Goal: Information Seeking & Learning: Learn about a topic

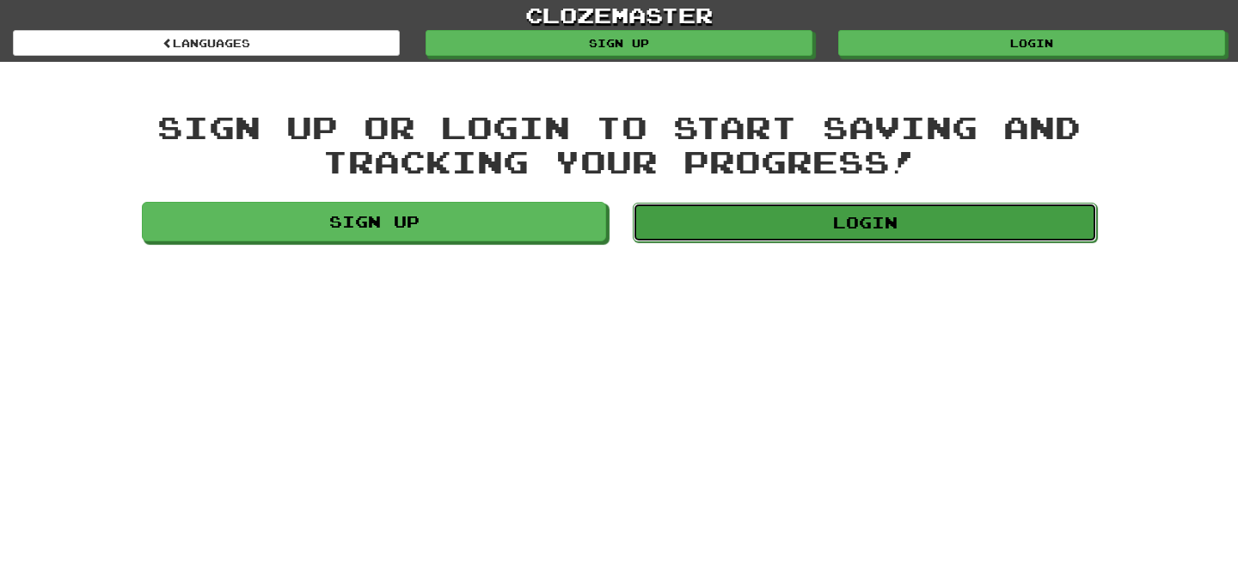
click at [875, 221] on link "Login" at bounding box center [865, 223] width 464 height 40
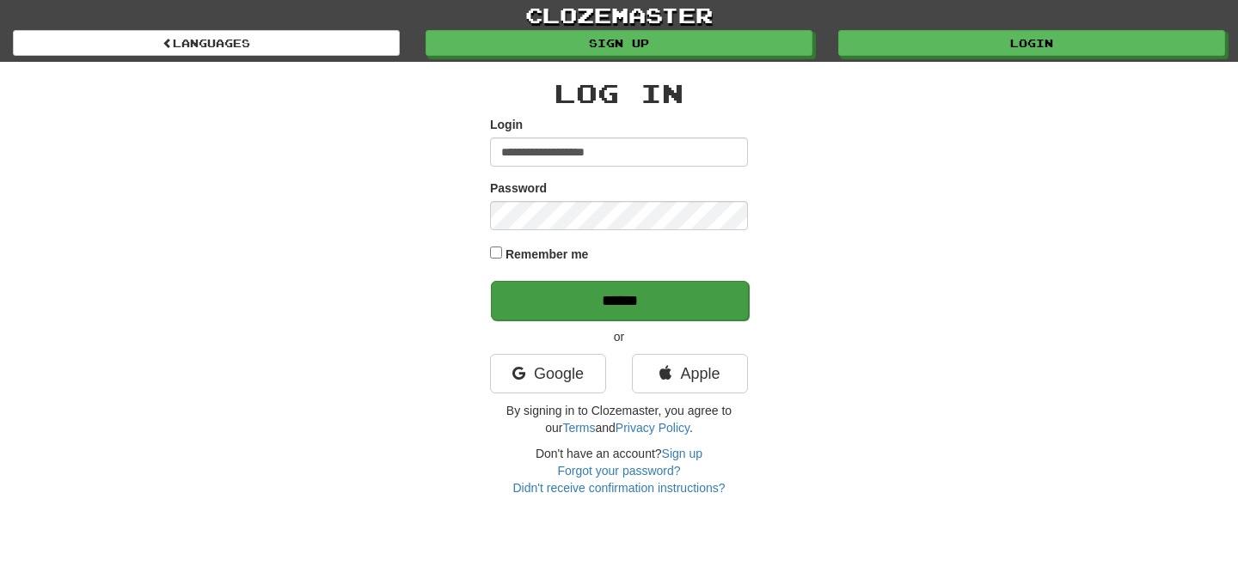
type input "**********"
click at [577, 291] on input "******" at bounding box center [620, 301] width 258 height 40
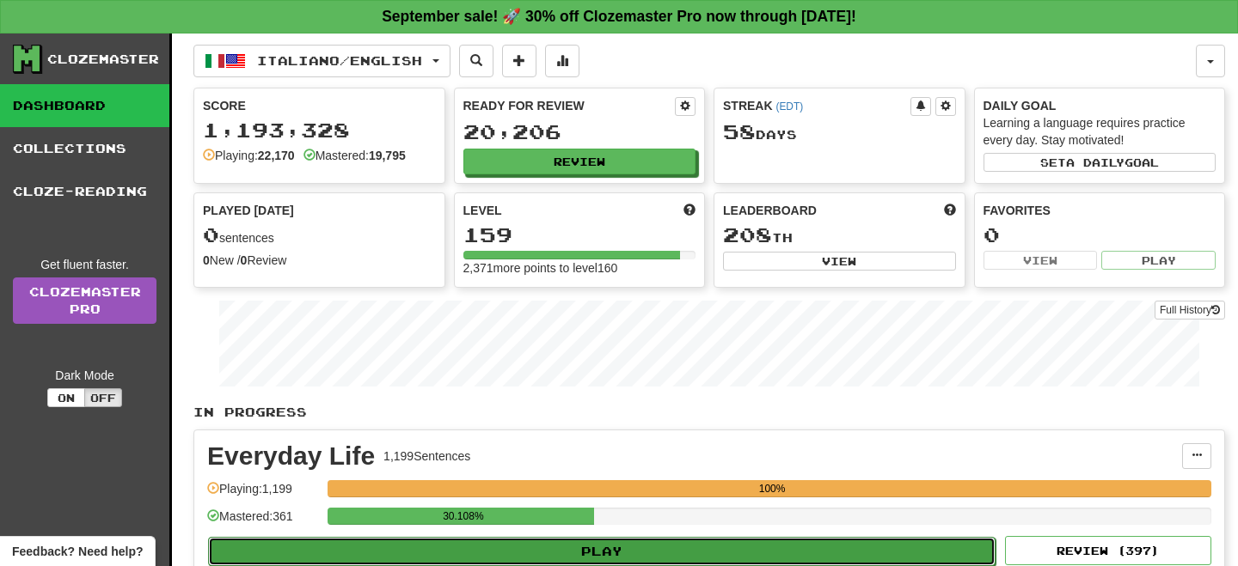
click at [557, 546] on button "Play" at bounding box center [601, 551] width 787 height 29
select select "**"
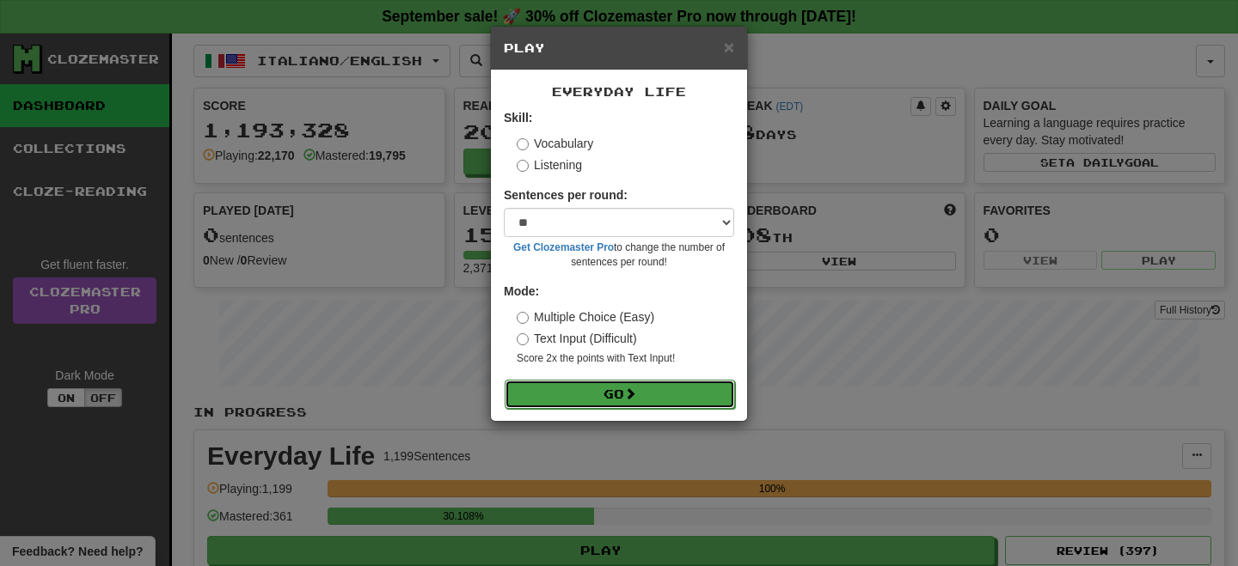
click at [633, 394] on span at bounding box center [630, 394] width 12 height 12
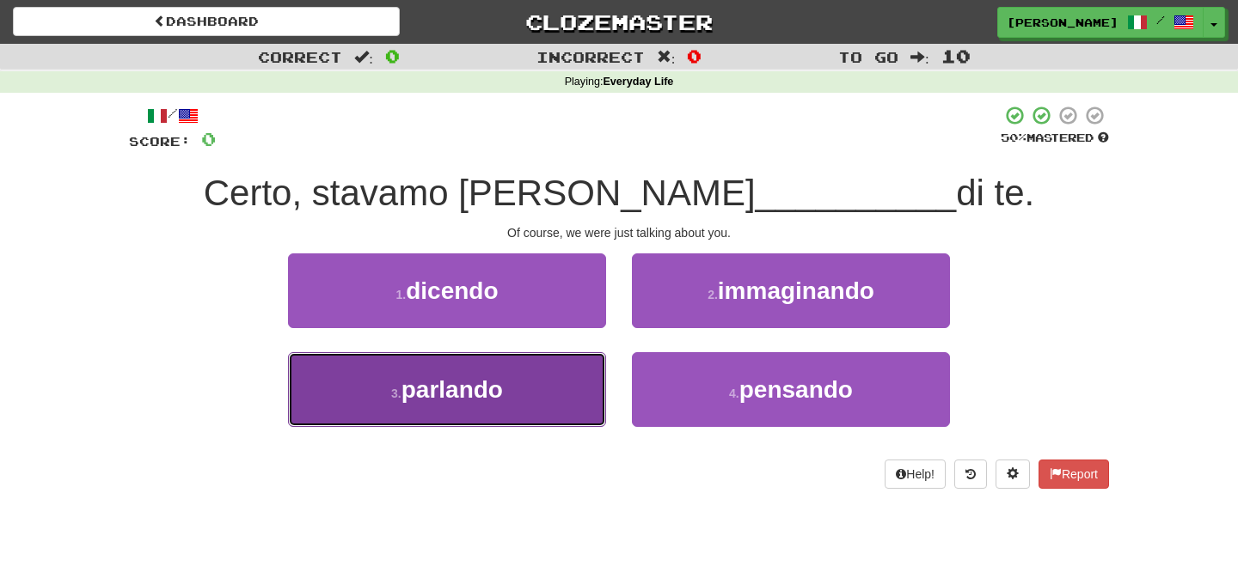
click at [543, 395] on button "3 . parlando" at bounding box center [447, 389] width 318 height 75
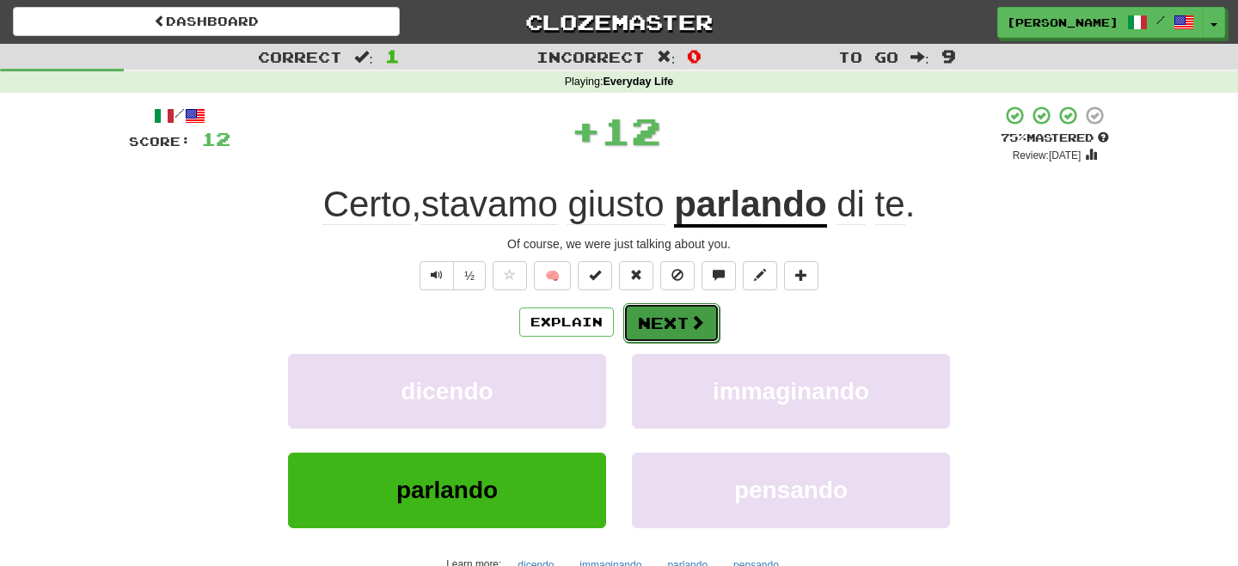
click at [669, 334] on button "Next" at bounding box center [671, 323] width 96 height 40
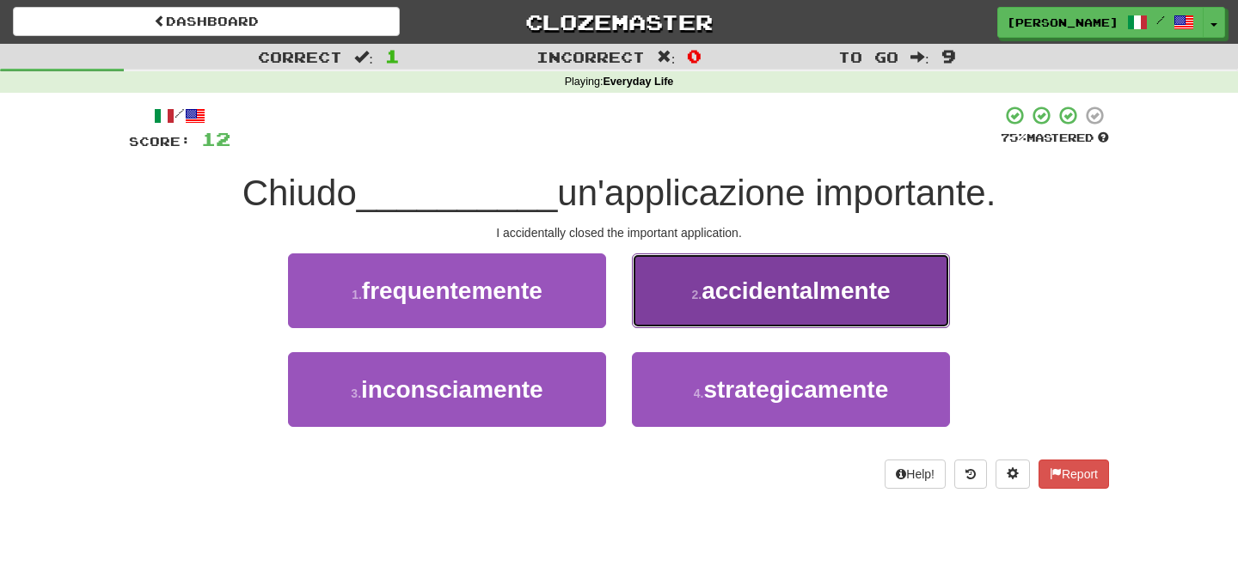
click at [721, 298] on span "accidentalmente" at bounding box center [795, 291] width 188 height 27
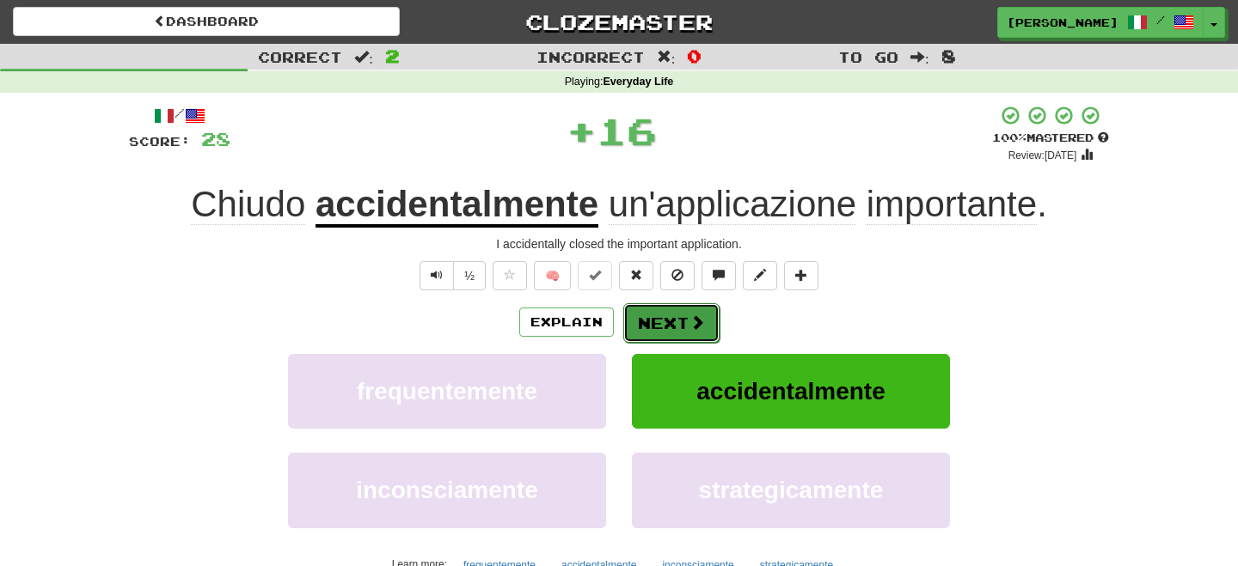
click at [657, 311] on button "Next" at bounding box center [671, 323] width 96 height 40
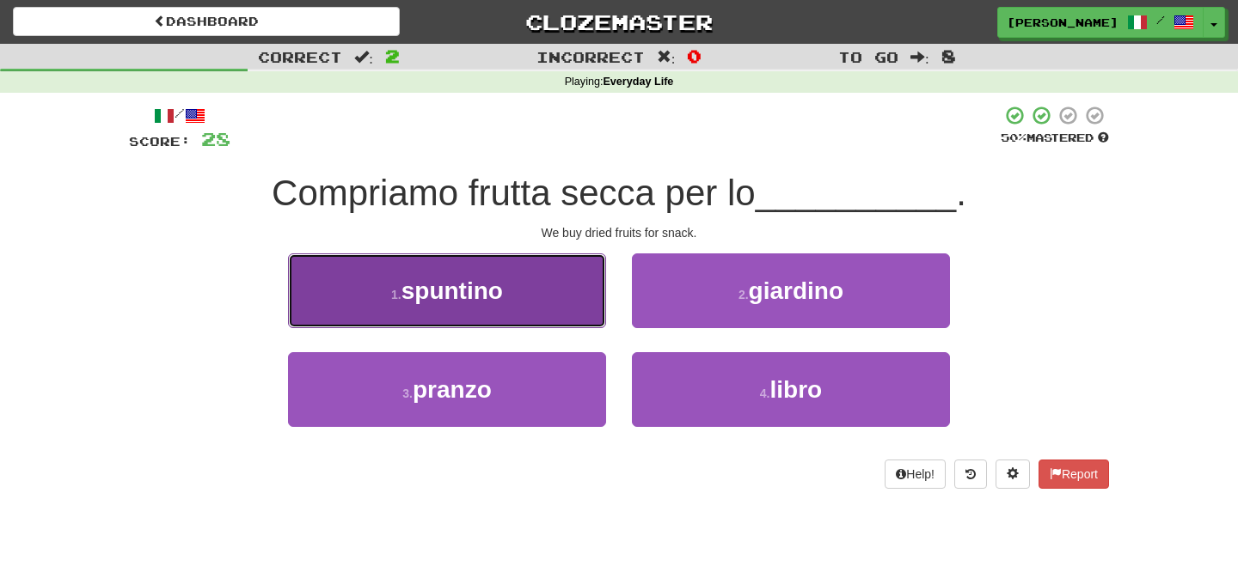
drag, startPoint x: 530, startPoint y: 299, endPoint x: 542, endPoint y: 305, distance: 13.5
click at [536, 303] on button "1 . spuntino" at bounding box center [447, 291] width 318 height 75
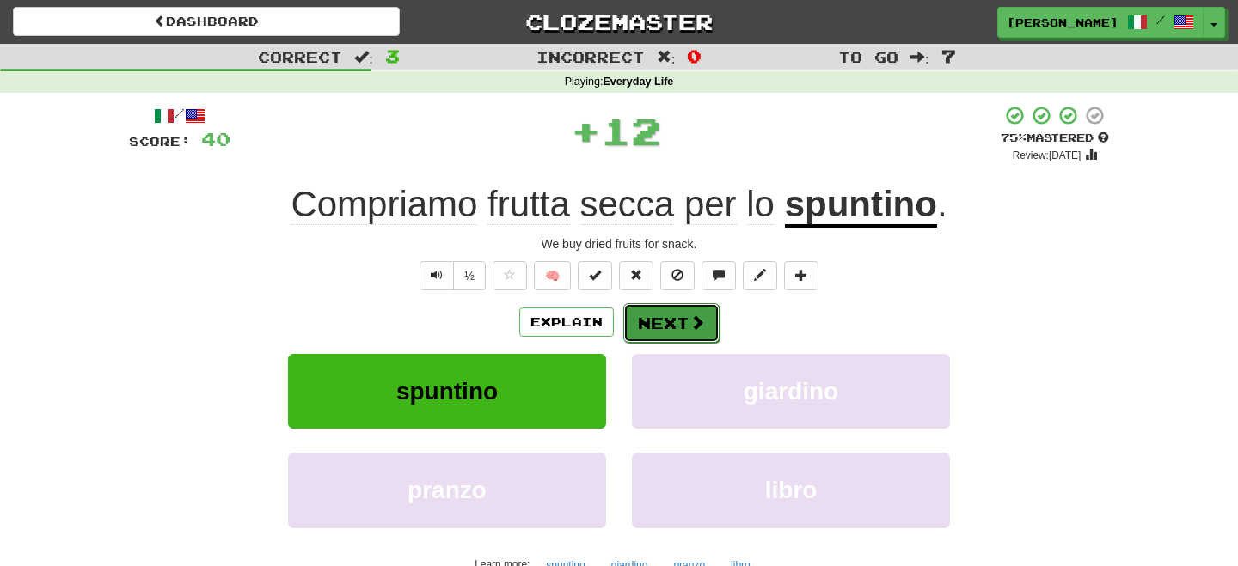
click at [667, 332] on button "Next" at bounding box center [671, 323] width 96 height 40
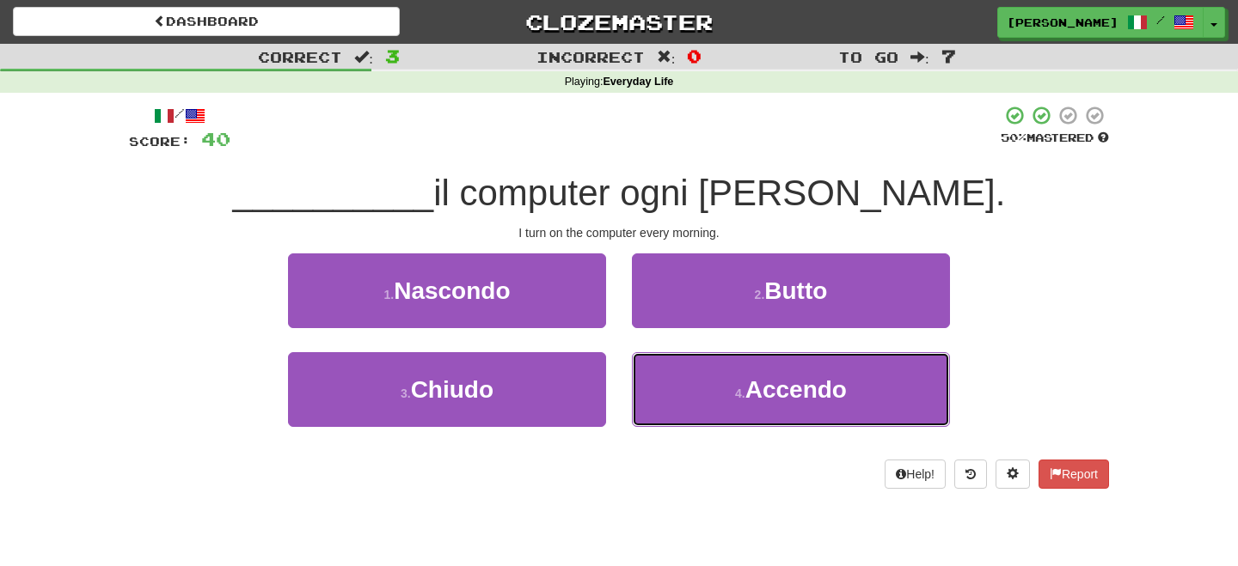
drag, startPoint x: 729, startPoint y: 389, endPoint x: 648, endPoint y: 343, distance: 93.2
click at [725, 386] on button "4 . Accendo" at bounding box center [791, 389] width 318 height 75
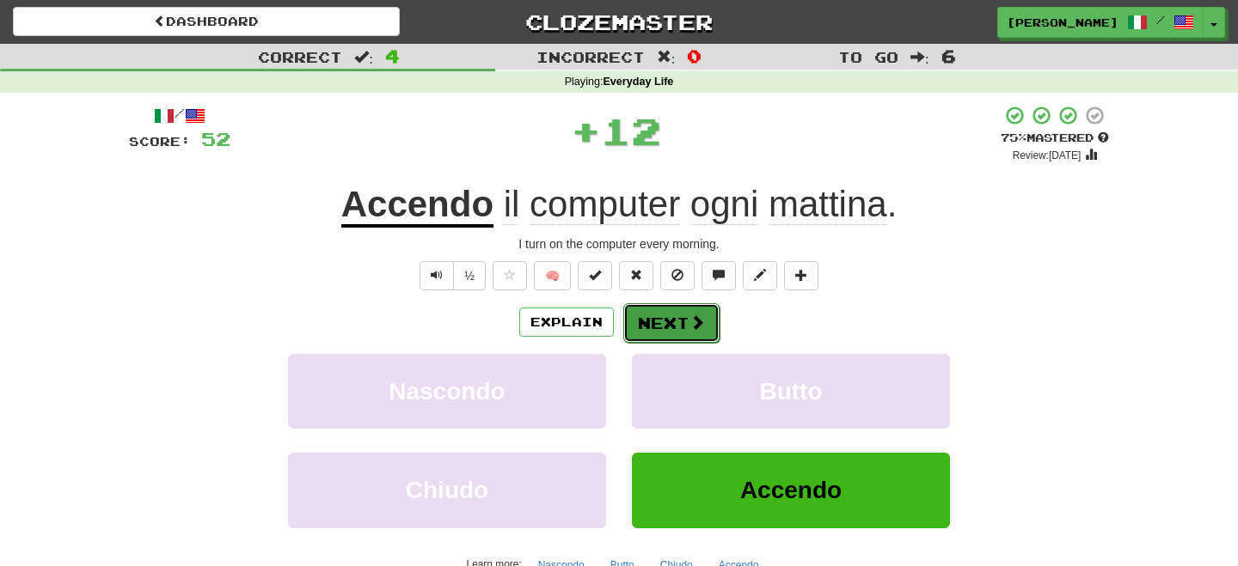
click at [641, 318] on button "Next" at bounding box center [671, 323] width 96 height 40
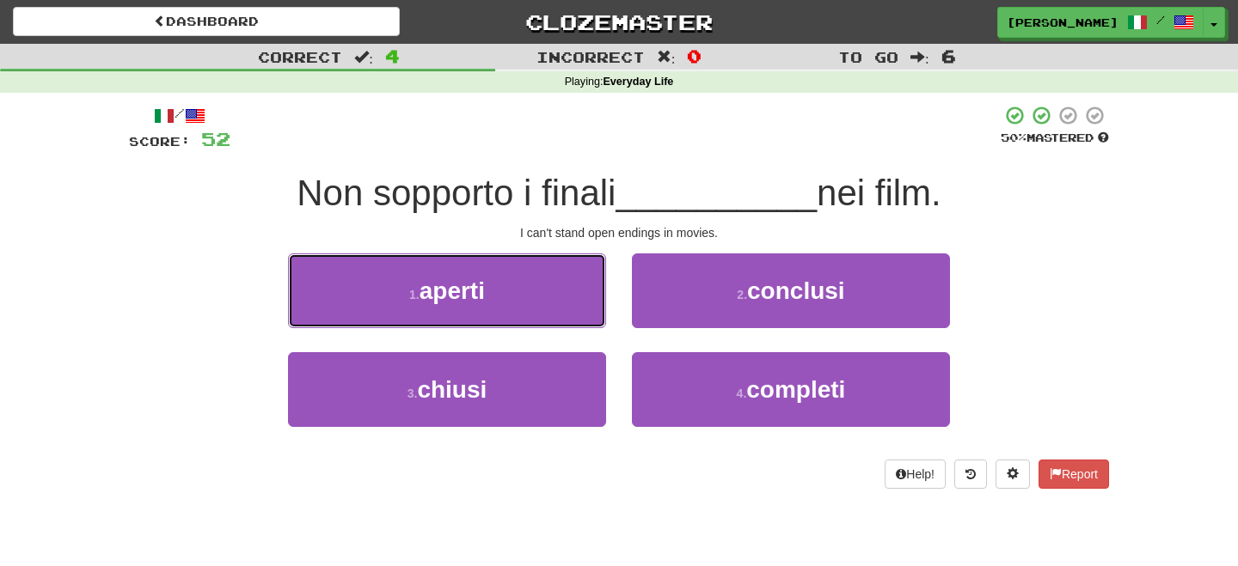
drag, startPoint x: 474, startPoint y: 300, endPoint x: 489, endPoint y: 301, distance: 14.6
click at [476, 300] on span "aperti" at bounding box center [451, 291] width 65 height 27
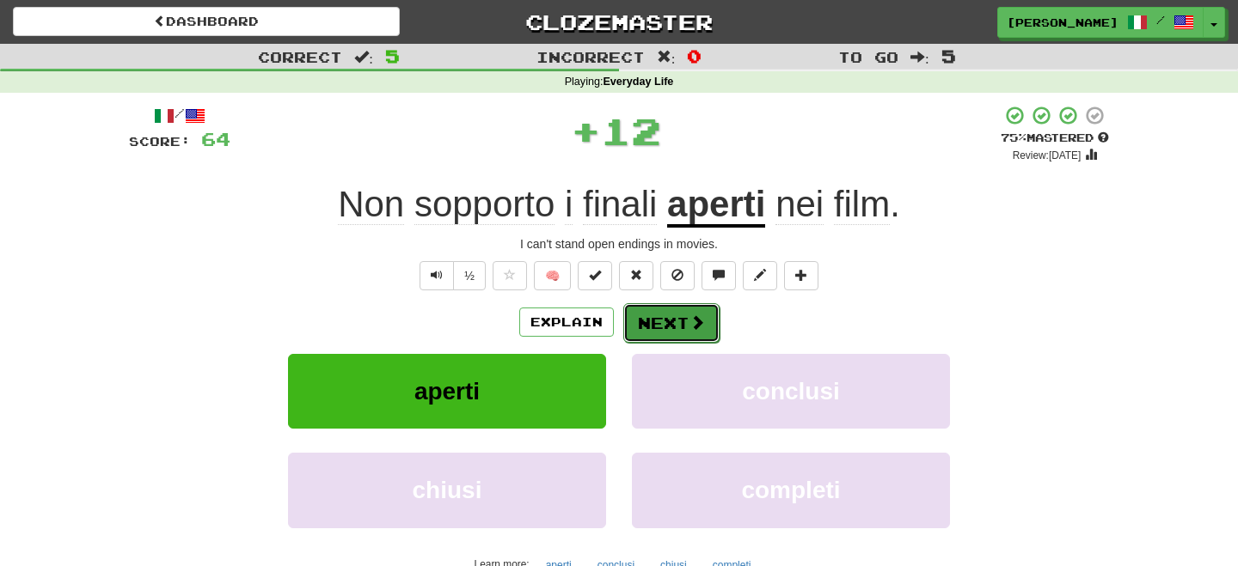
click at [642, 316] on button "Next" at bounding box center [671, 323] width 96 height 40
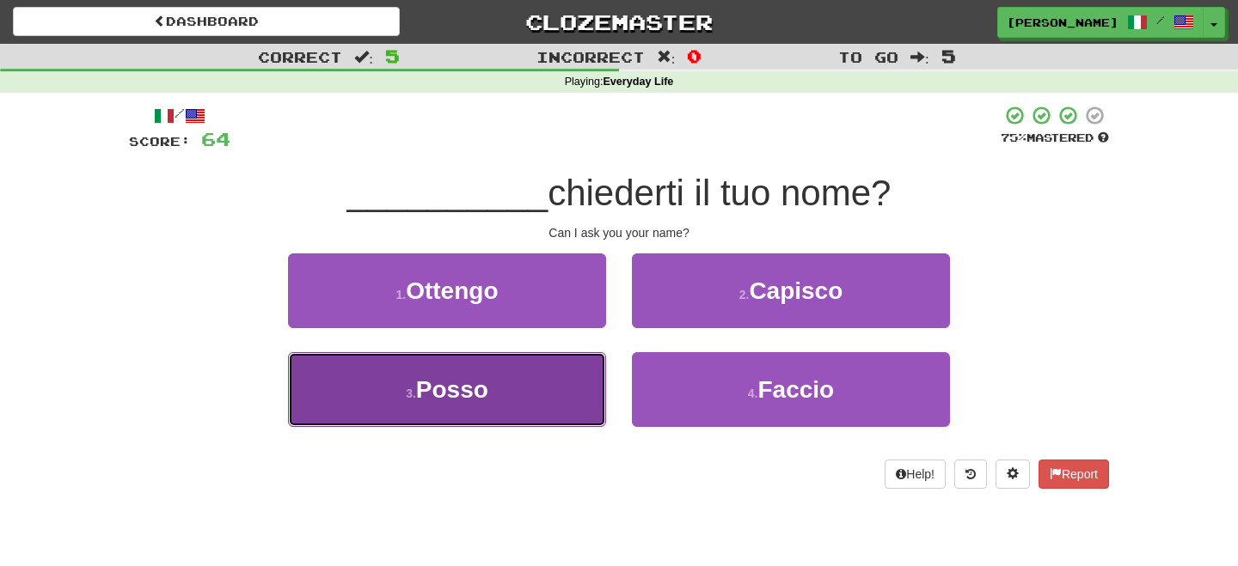
drag, startPoint x: 485, startPoint y: 393, endPoint x: 517, endPoint y: 379, distance: 35.4
click at [502, 387] on button "3 . Posso" at bounding box center [447, 389] width 318 height 75
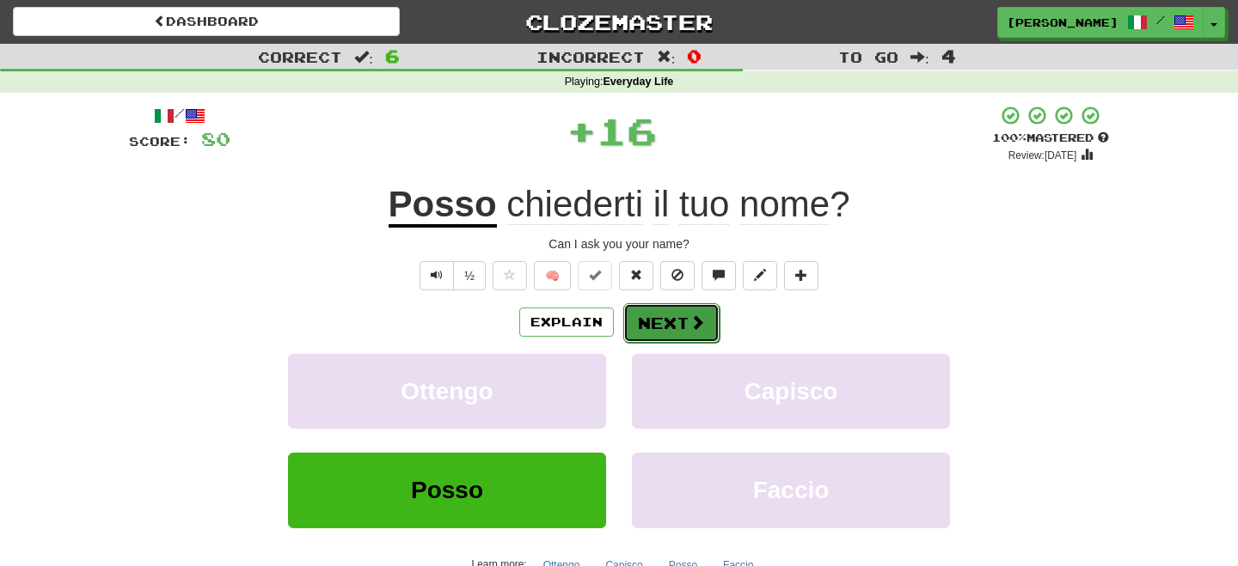
click at [654, 319] on button "Next" at bounding box center [671, 323] width 96 height 40
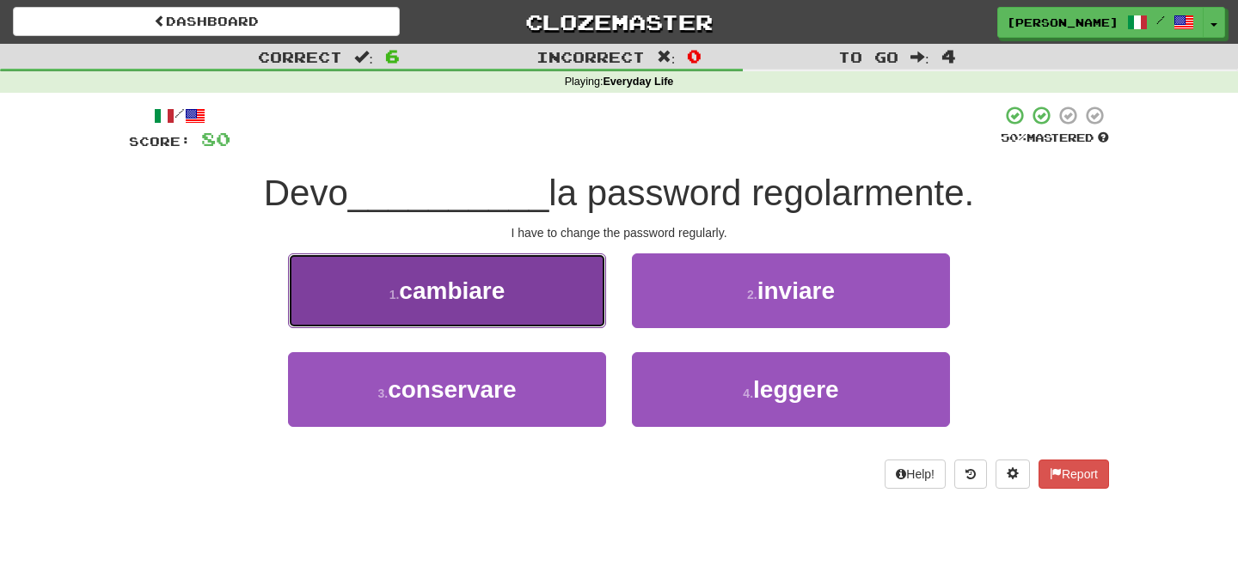
click at [574, 308] on button "1 . cambiare" at bounding box center [447, 291] width 318 height 75
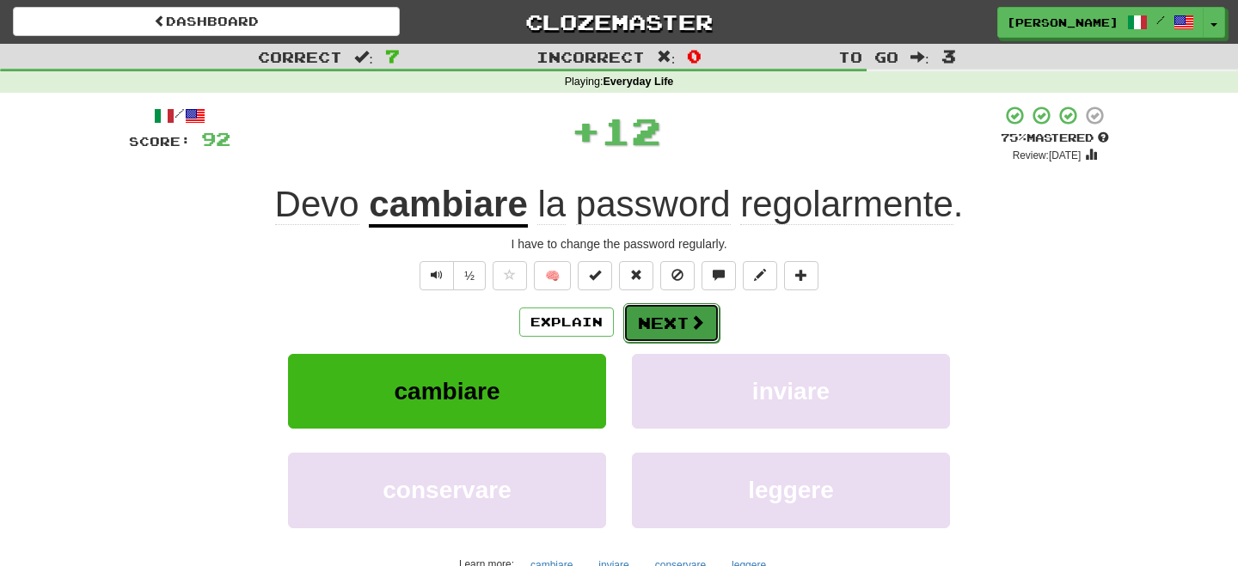
click at [651, 319] on button "Next" at bounding box center [671, 323] width 96 height 40
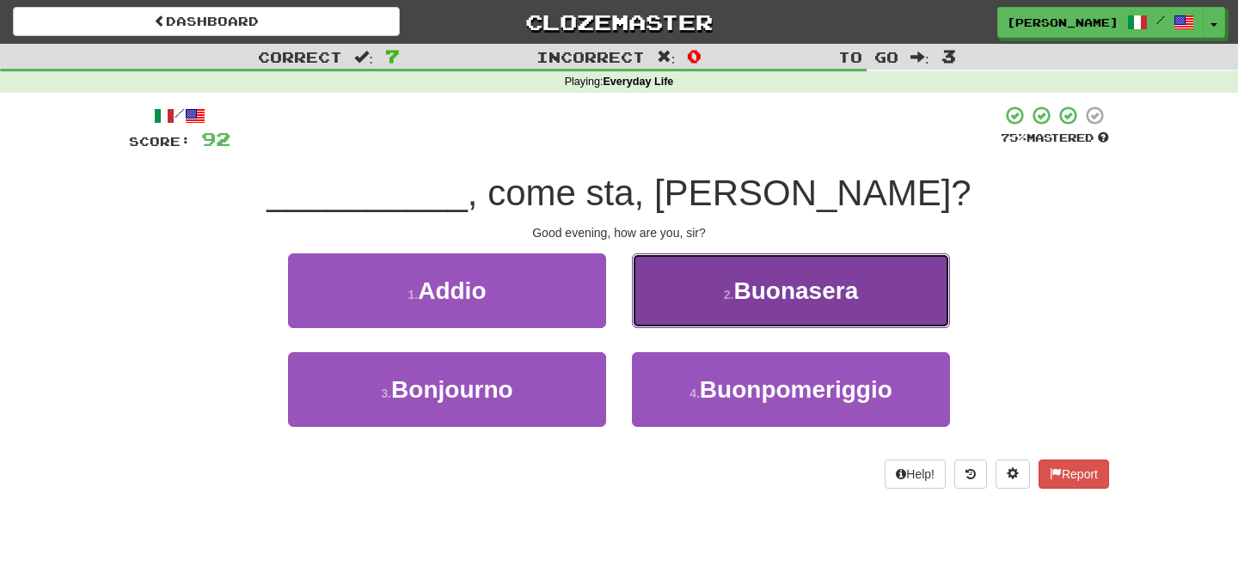
click at [701, 305] on button "2 . [GEOGRAPHIC_DATA]" at bounding box center [791, 291] width 318 height 75
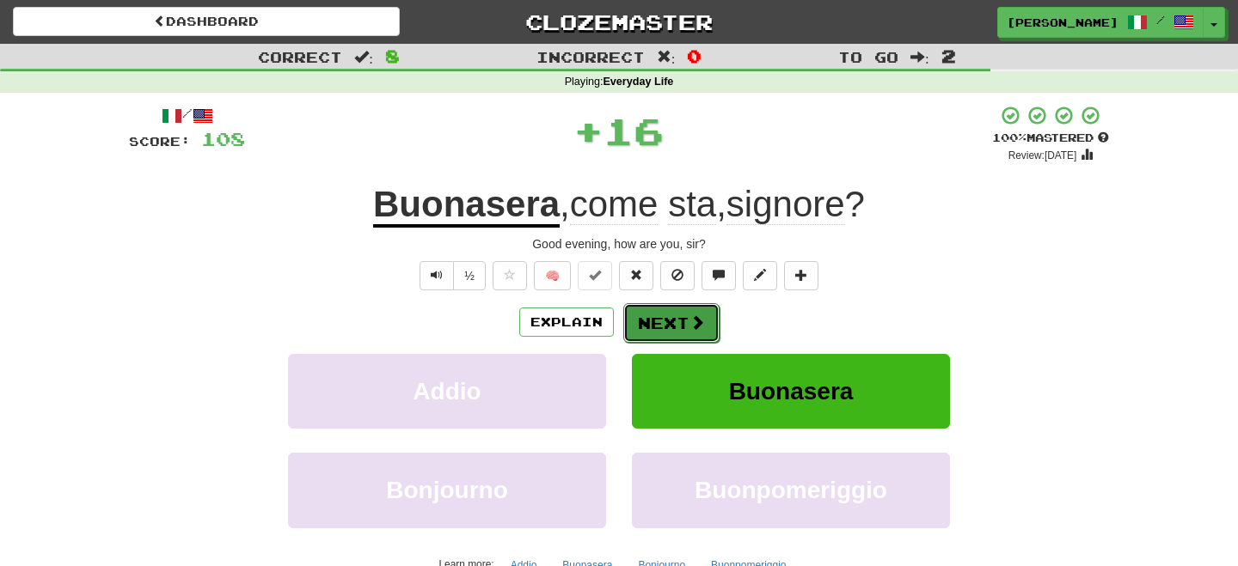
click at [657, 317] on button "Next" at bounding box center [671, 323] width 96 height 40
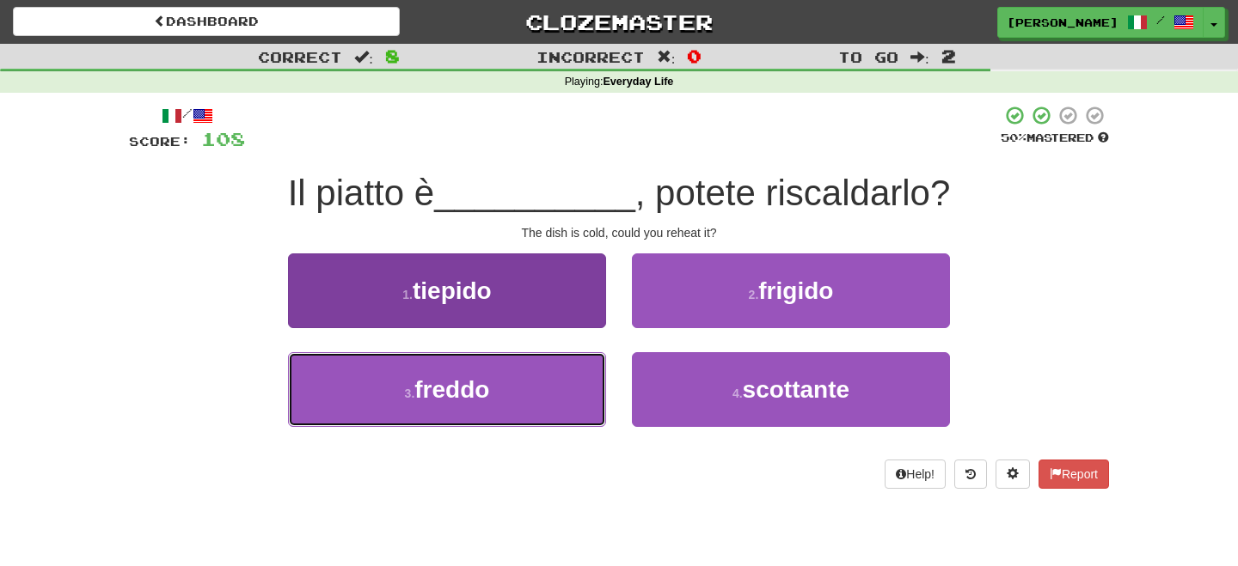
drag, startPoint x: 535, startPoint y: 383, endPoint x: 590, endPoint y: 355, distance: 61.1
click at [545, 381] on button "3 . freddo" at bounding box center [447, 389] width 318 height 75
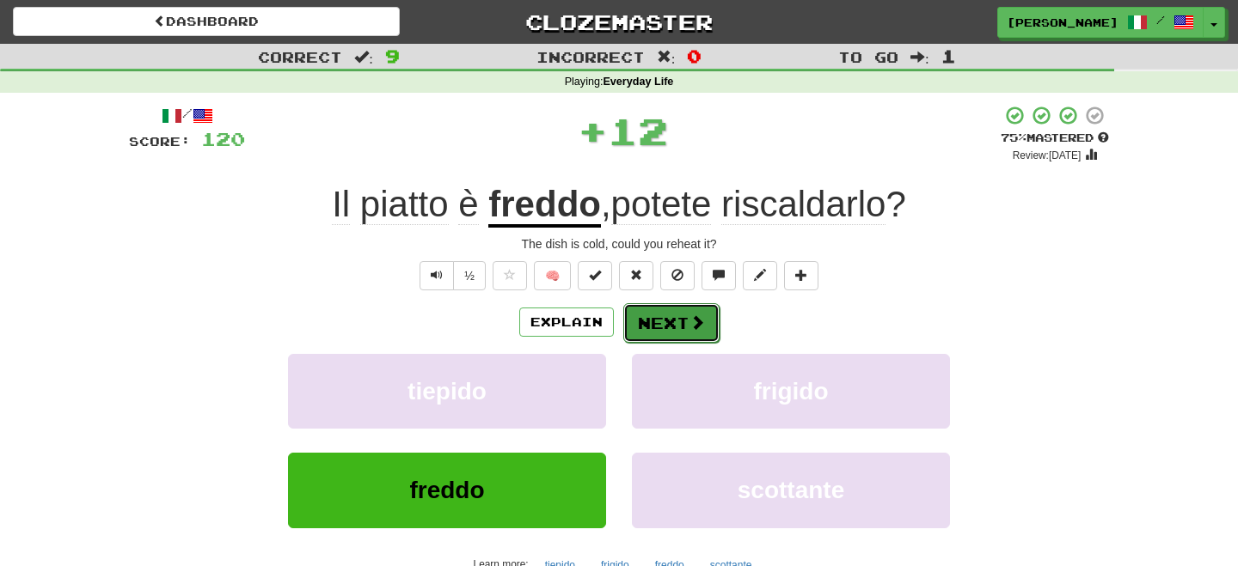
click at [676, 325] on button "Next" at bounding box center [671, 323] width 96 height 40
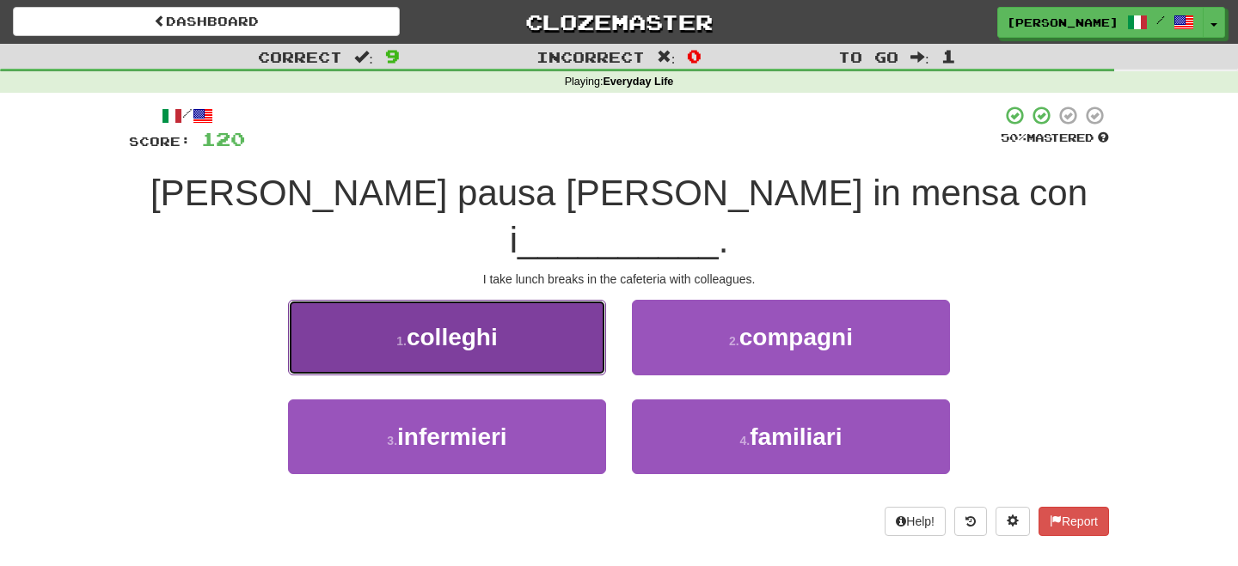
click at [386, 301] on button "1 . [GEOGRAPHIC_DATA]" at bounding box center [447, 337] width 318 height 75
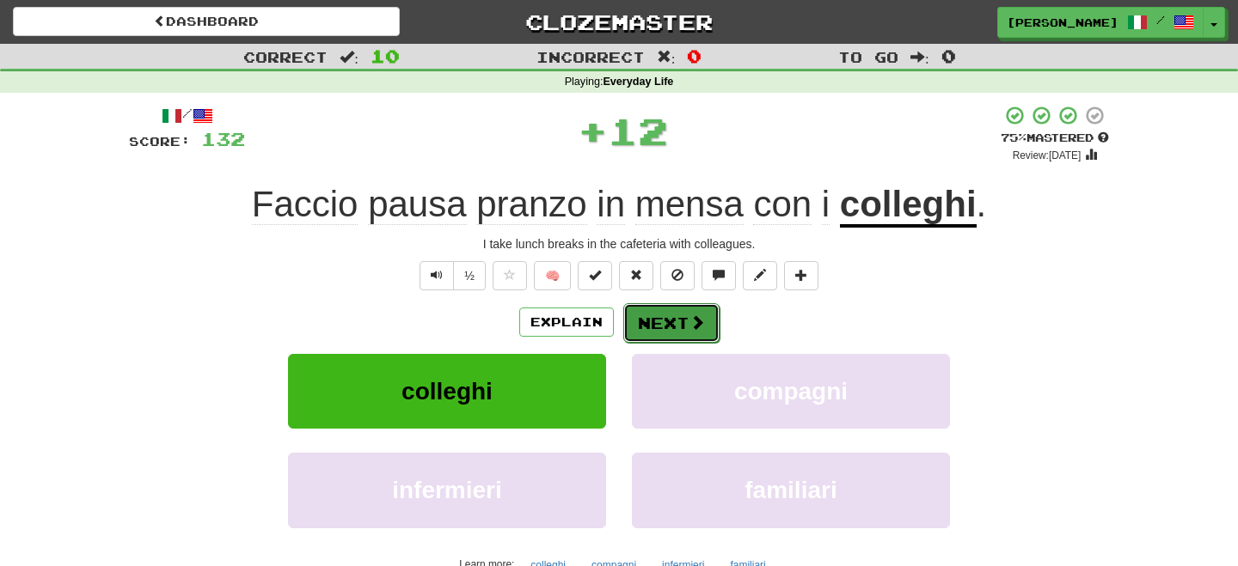
click at [657, 319] on button "Next" at bounding box center [671, 323] width 96 height 40
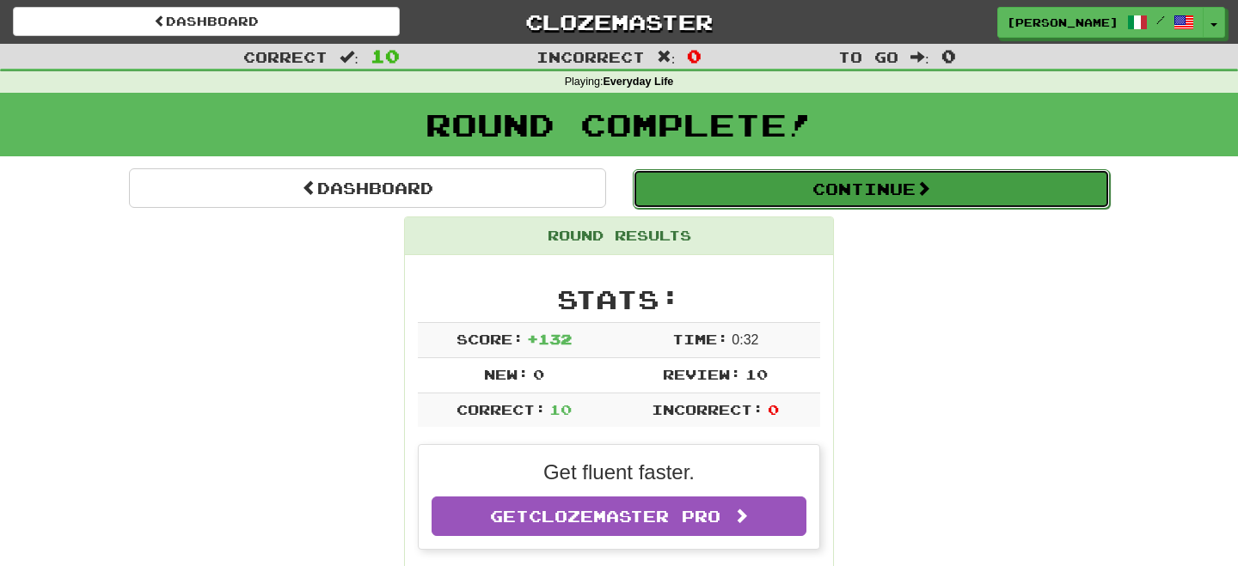
click at [742, 194] on button "Continue" at bounding box center [871, 189] width 477 height 40
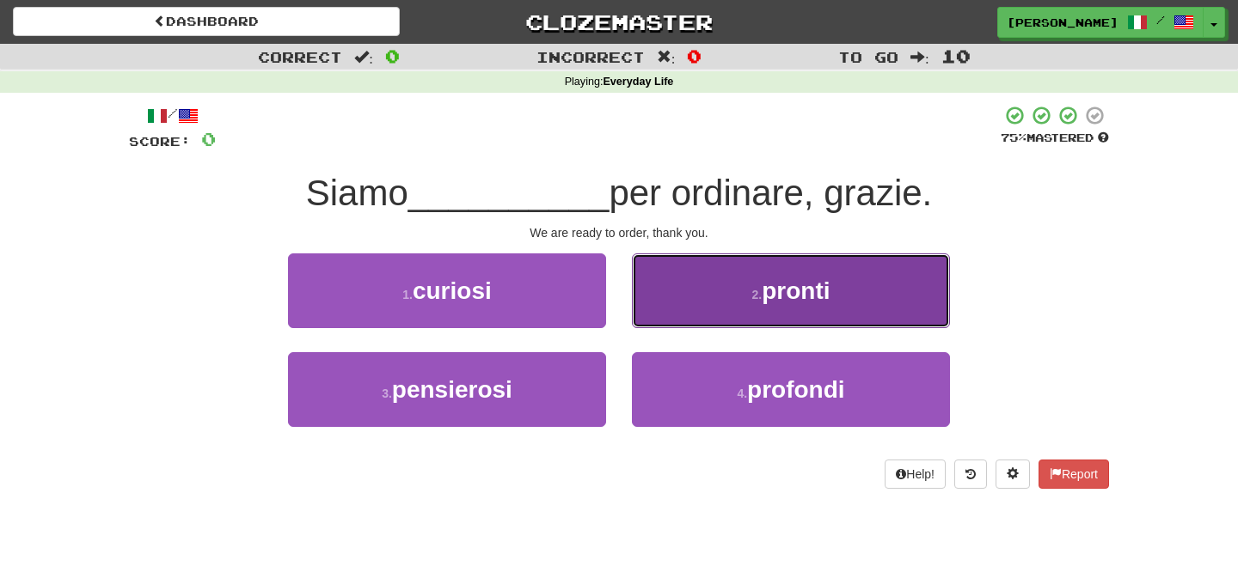
click at [744, 303] on button "2 . pronti" at bounding box center [791, 291] width 318 height 75
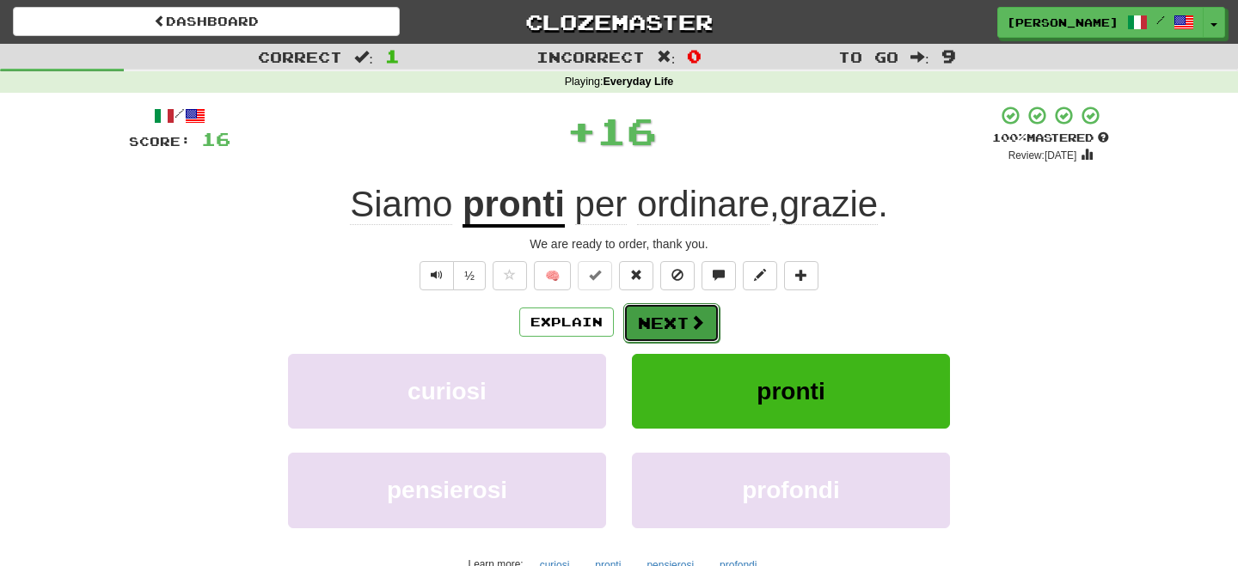
drag, startPoint x: 741, startPoint y: 303, endPoint x: 657, endPoint y: 314, distance: 84.9
click at [657, 314] on button "Next" at bounding box center [671, 323] width 96 height 40
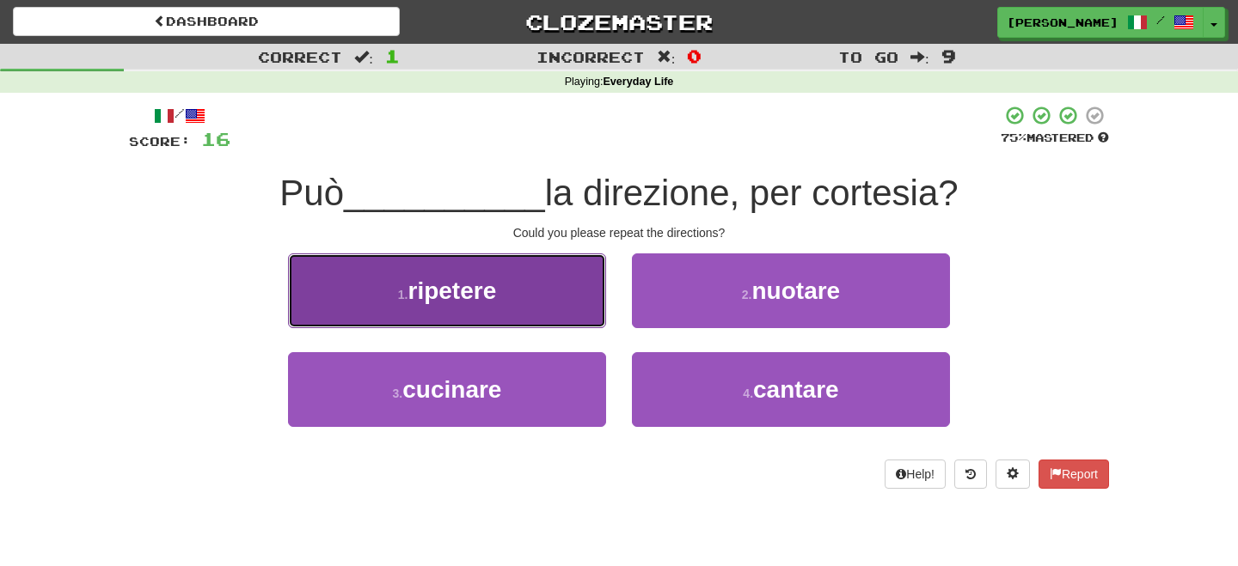
click at [499, 310] on button "1 . ripetere" at bounding box center [447, 291] width 318 height 75
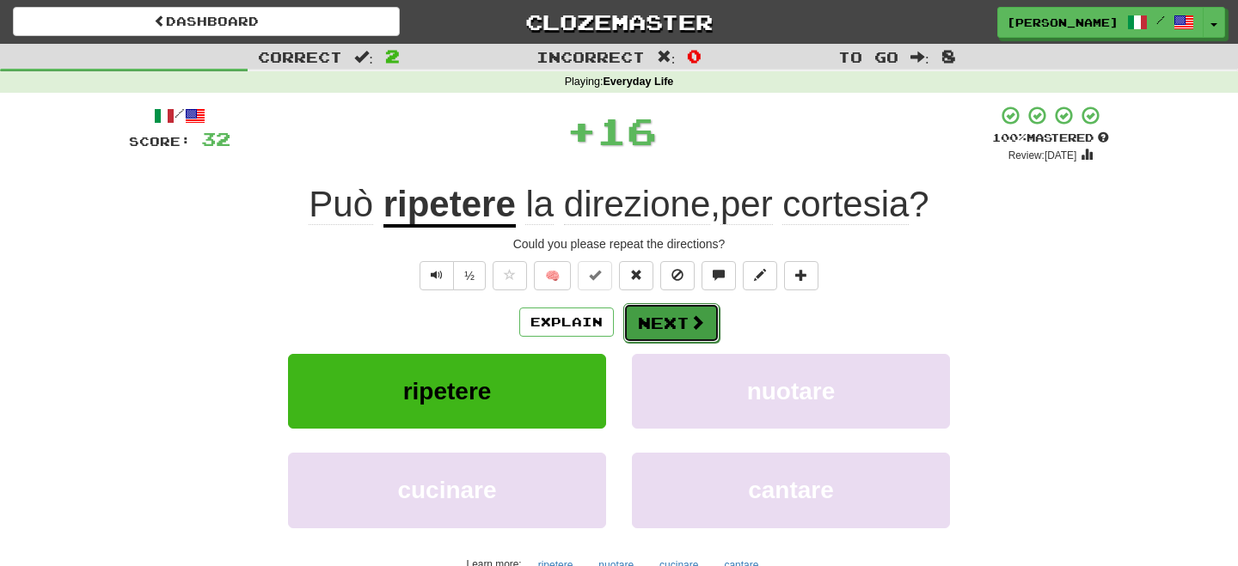
click at [645, 324] on button "Next" at bounding box center [671, 323] width 96 height 40
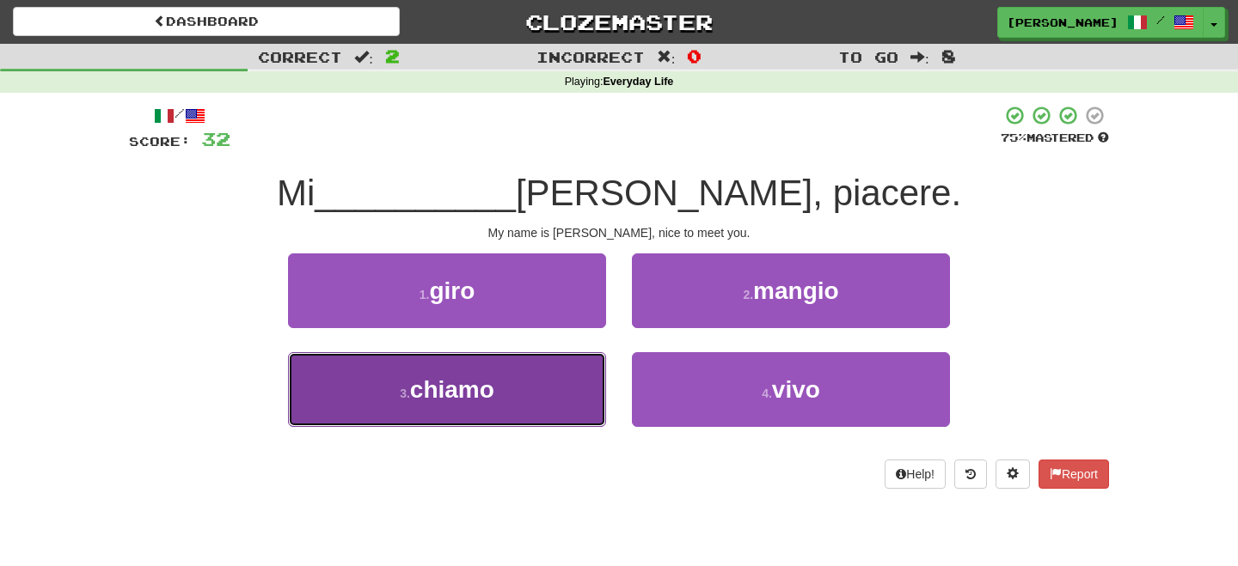
click at [478, 388] on span "chiamo" at bounding box center [452, 389] width 84 height 27
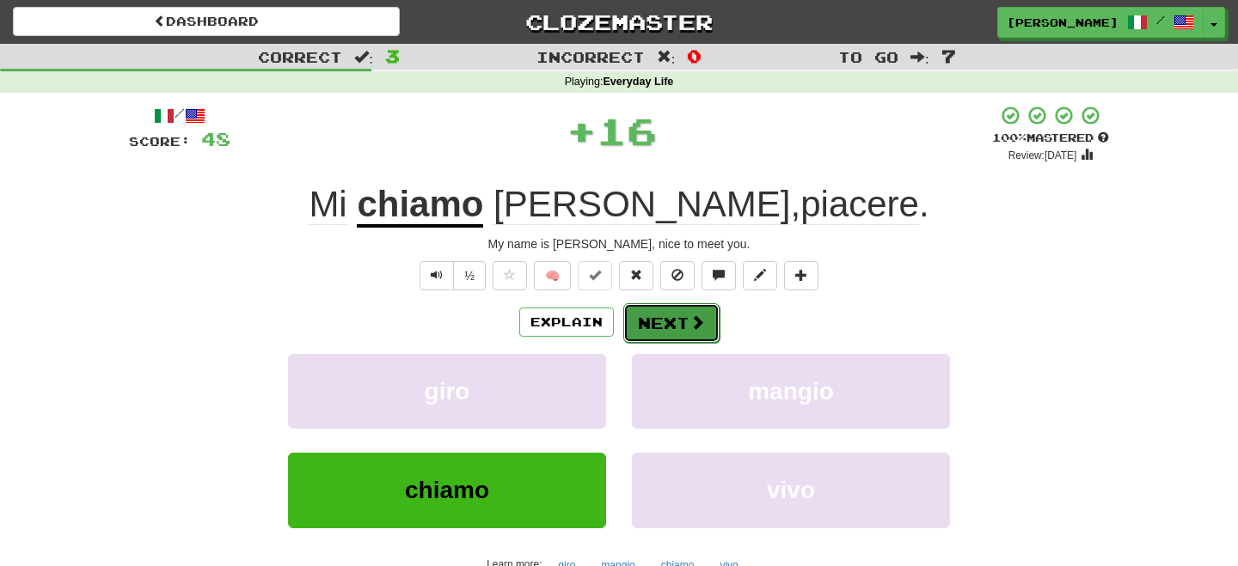
click at [657, 326] on button "Next" at bounding box center [671, 323] width 96 height 40
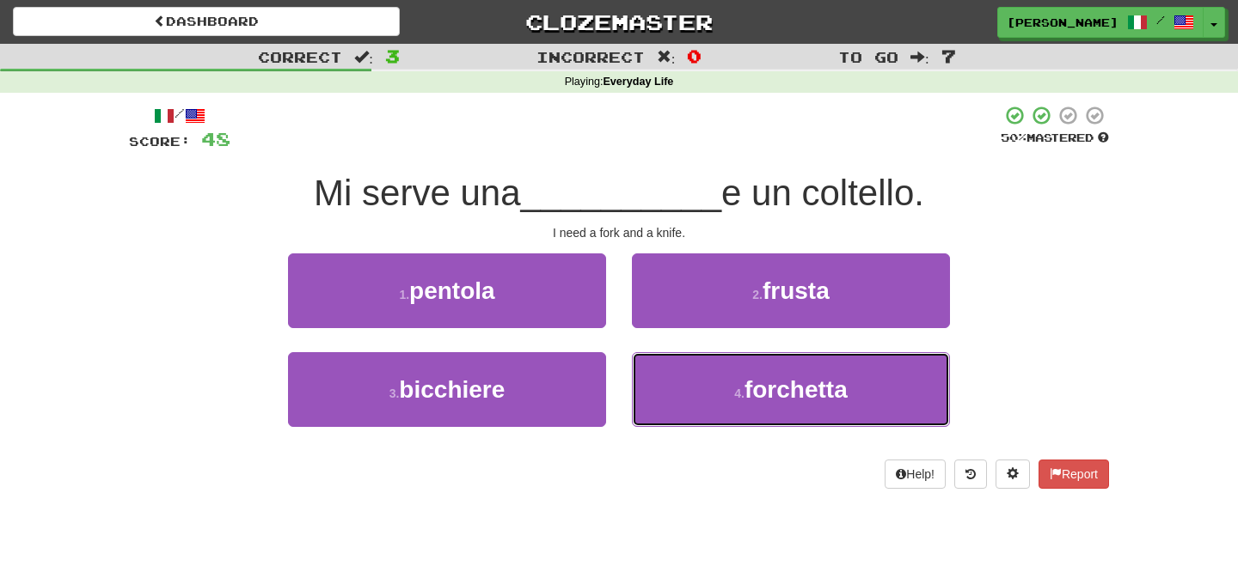
drag, startPoint x: 717, startPoint y: 396, endPoint x: 684, endPoint y: 344, distance: 61.8
click at [716, 392] on button "4 . [GEOGRAPHIC_DATA]" at bounding box center [791, 389] width 318 height 75
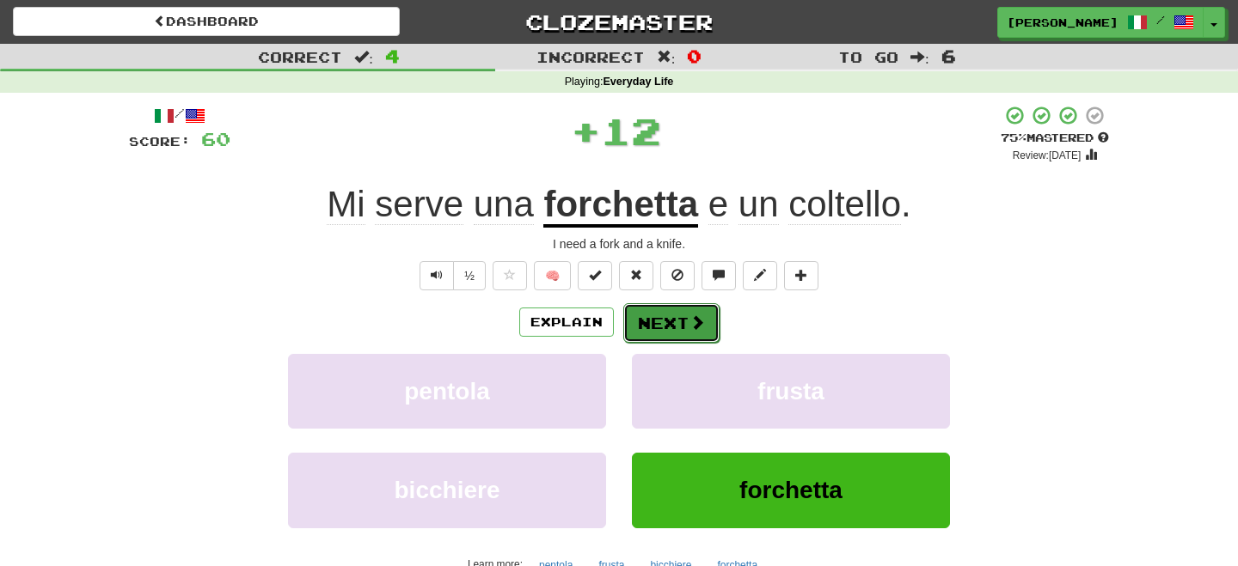
click at [677, 324] on button "Next" at bounding box center [671, 323] width 96 height 40
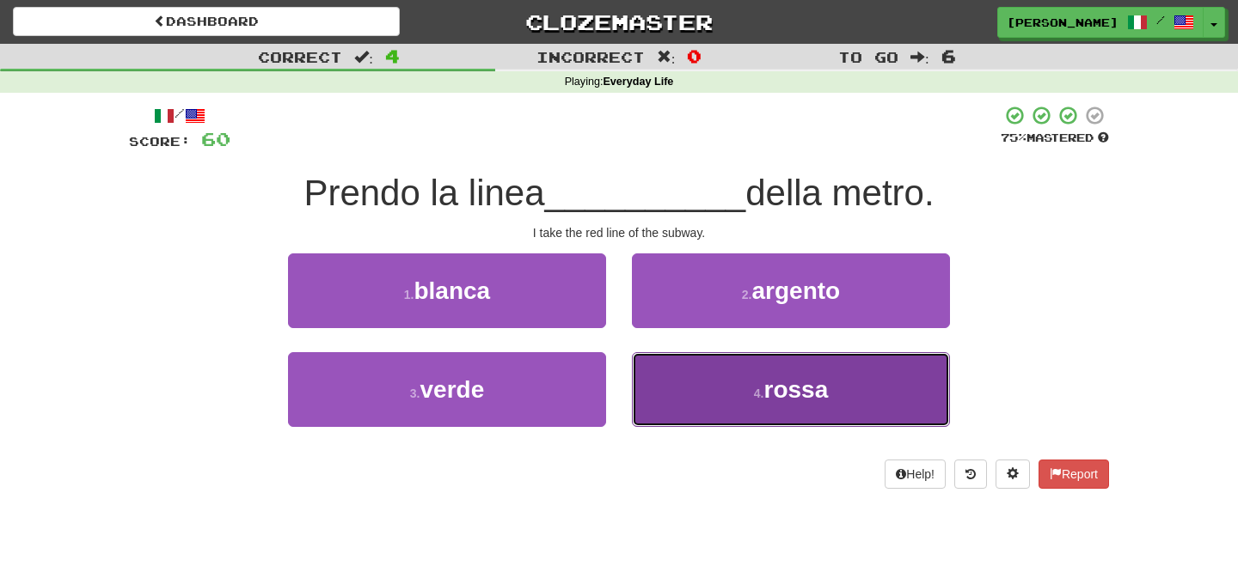
drag, startPoint x: 687, startPoint y: 388, endPoint x: 672, endPoint y: 349, distance: 42.1
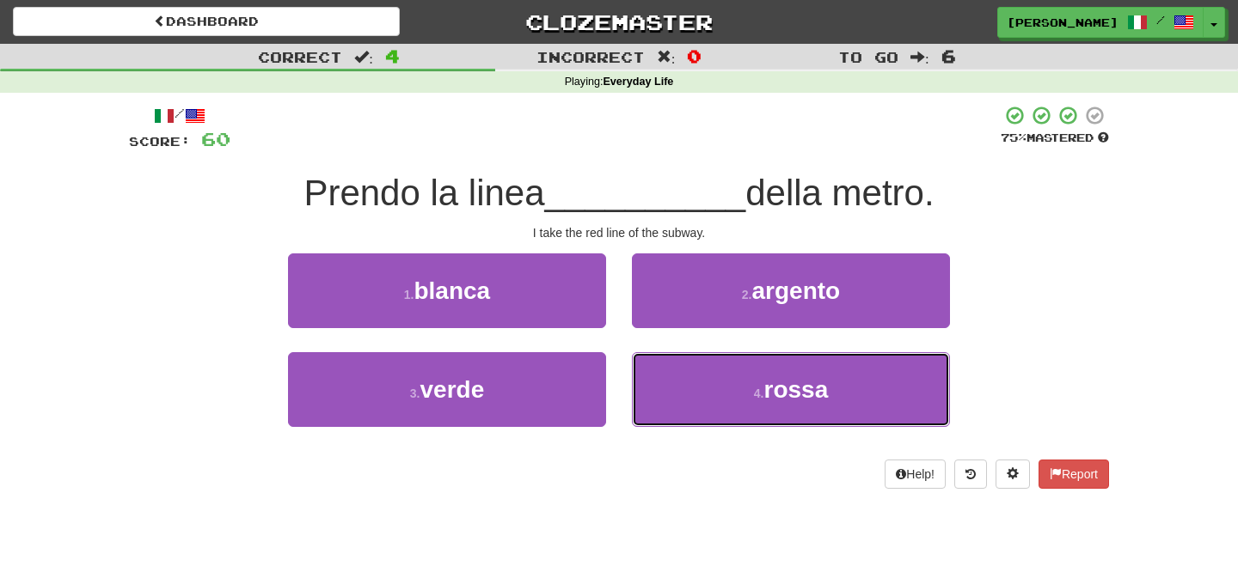
click at [689, 388] on button "4 . rossa" at bounding box center [791, 389] width 318 height 75
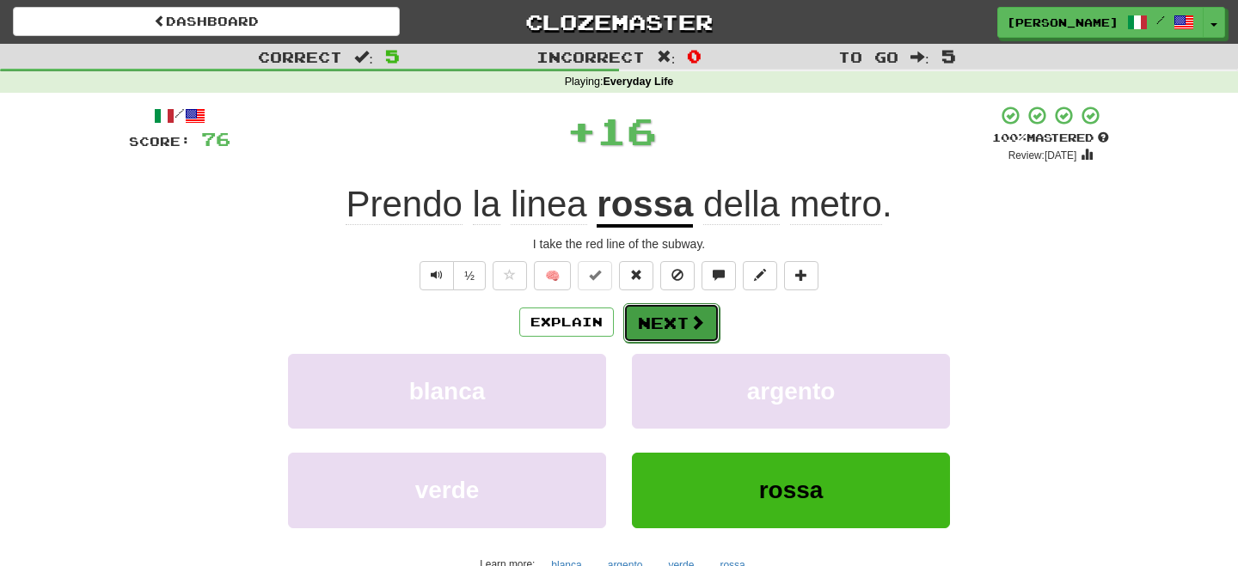
click at [663, 323] on button "Next" at bounding box center [671, 323] width 96 height 40
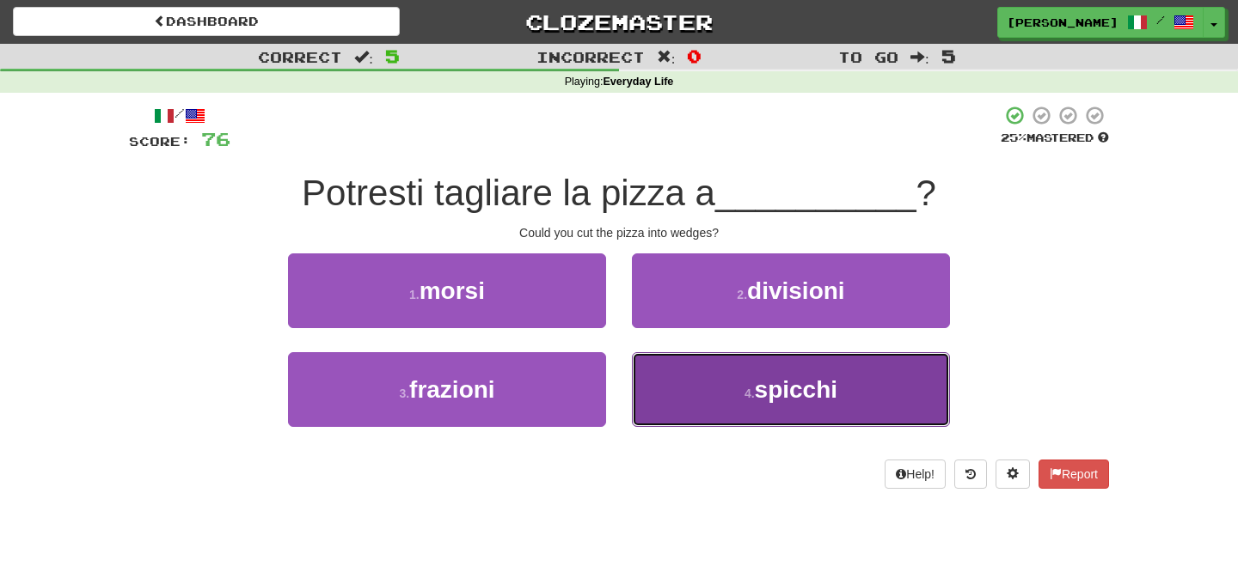
drag, startPoint x: 780, startPoint y: 396, endPoint x: 676, endPoint y: 356, distance: 111.6
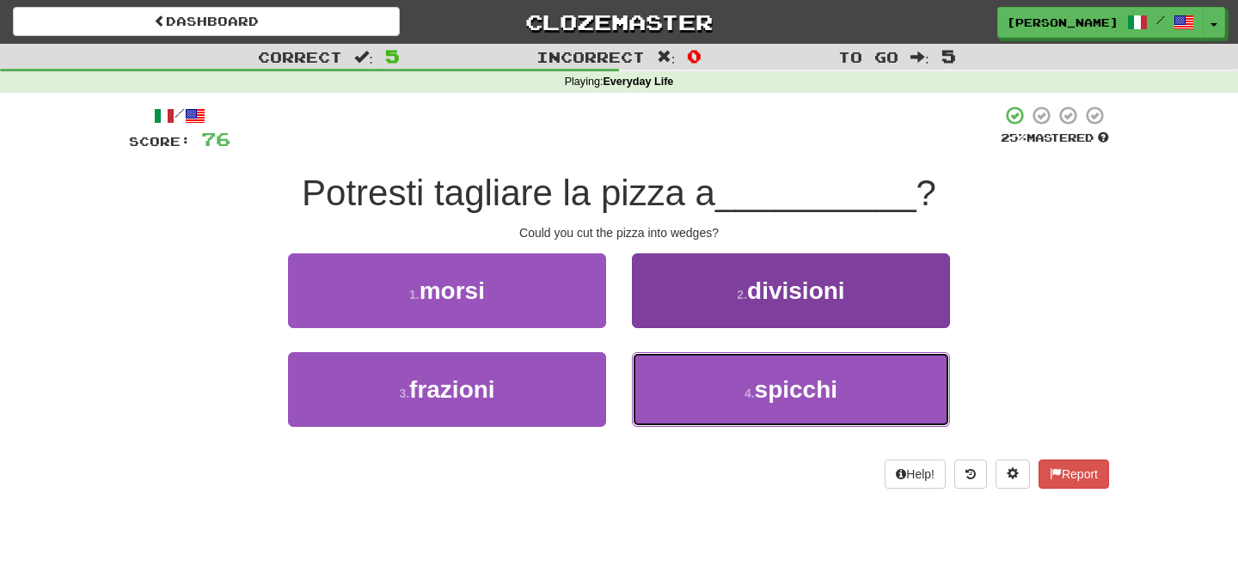
click at [780, 394] on span "spicchi" at bounding box center [796, 389] width 83 height 27
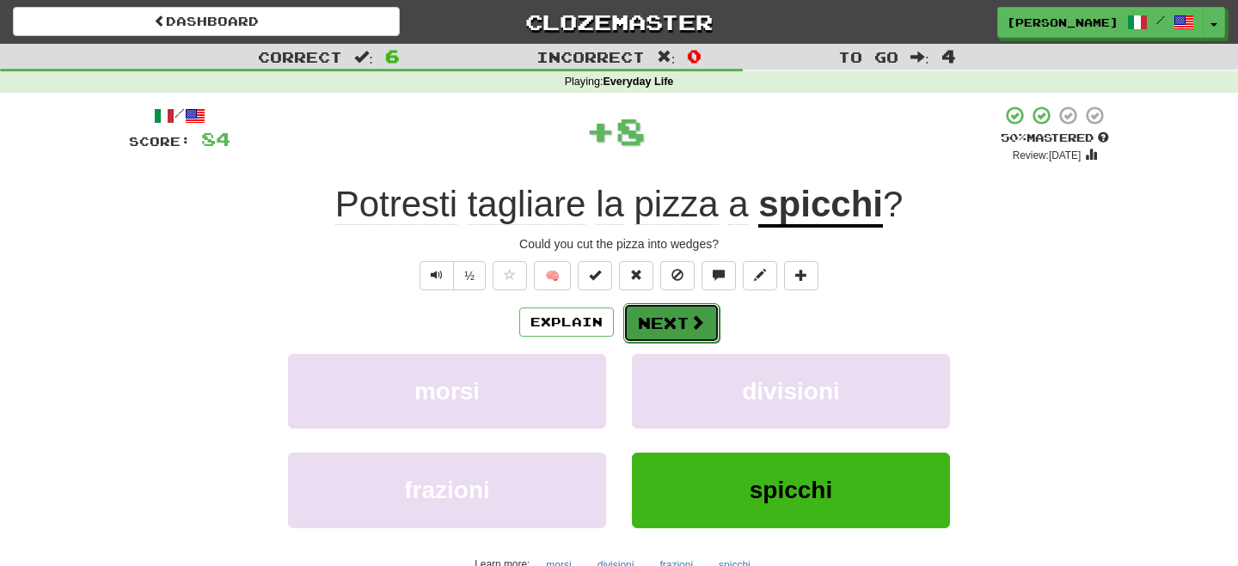
click at [669, 327] on button "Next" at bounding box center [671, 323] width 96 height 40
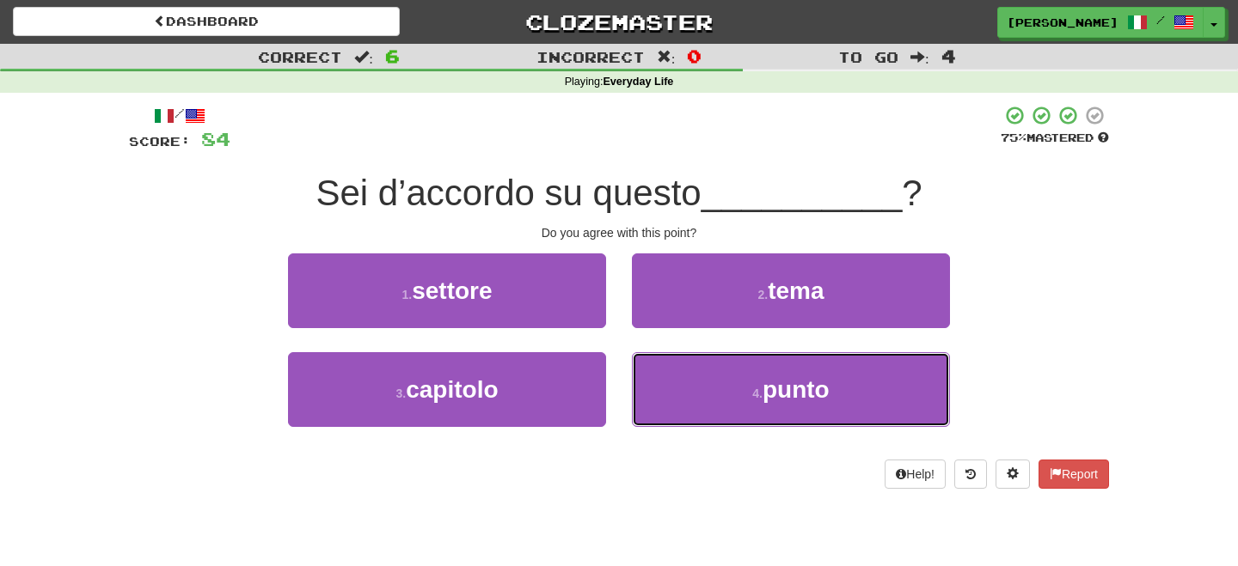
drag, startPoint x: 709, startPoint y: 397, endPoint x: 677, endPoint y: 348, distance: 58.4
click at [708, 394] on button "4 . punto" at bounding box center [791, 389] width 318 height 75
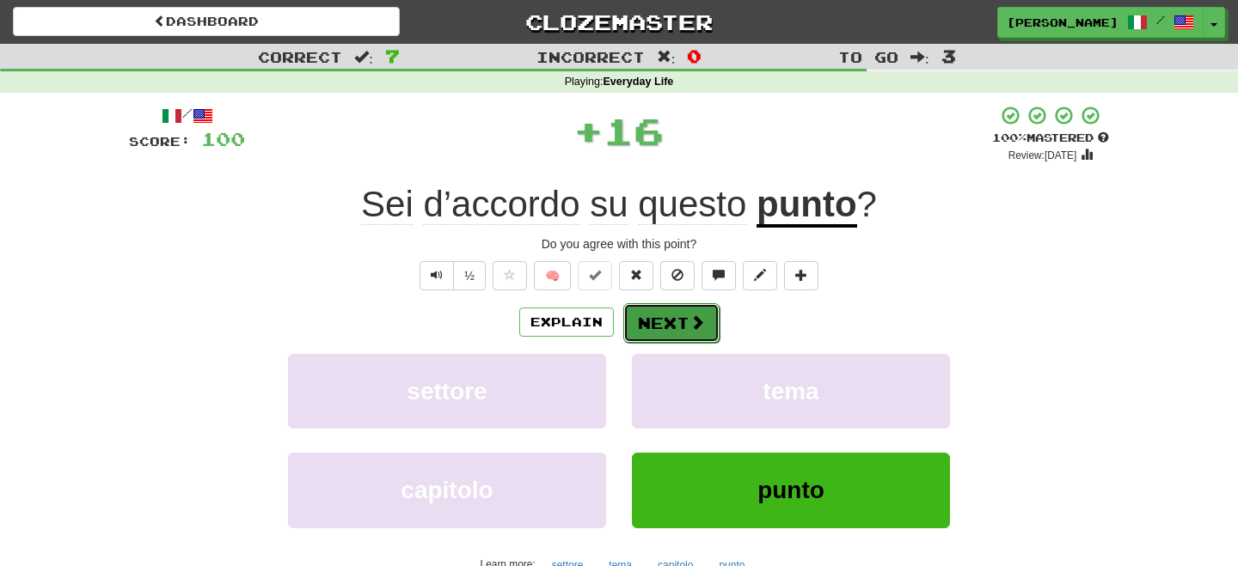
click at [667, 320] on button "Next" at bounding box center [671, 323] width 96 height 40
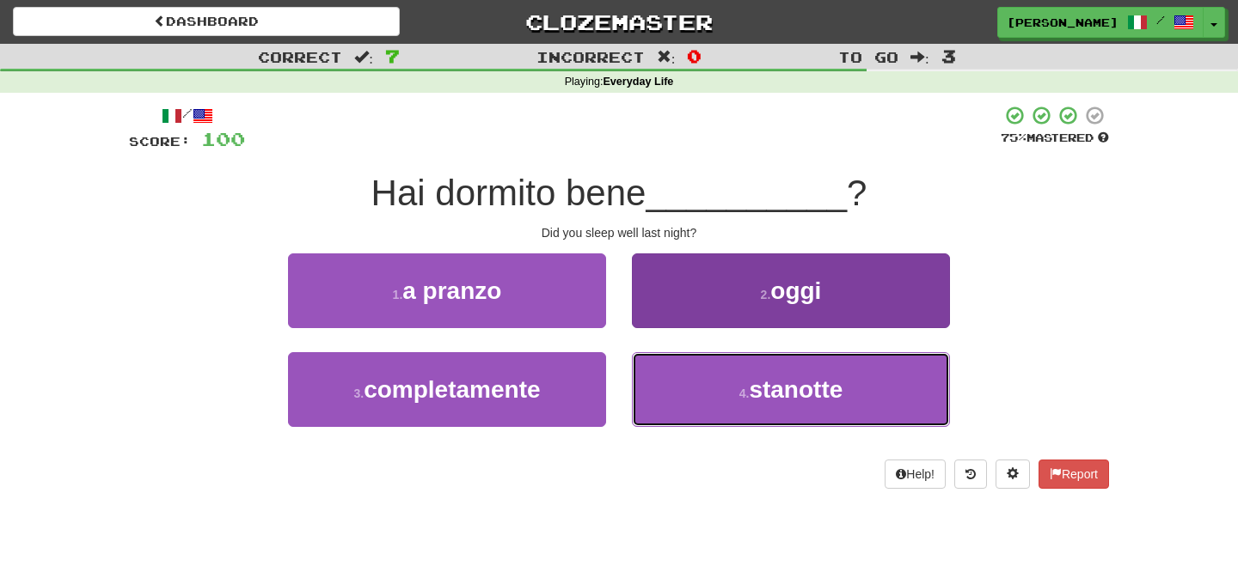
drag, startPoint x: 781, startPoint y: 397, endPoint x: 745, endPoint y: 391, distance: 36.6
click at [782, 397] on span "stanotte" at bounding box center [796, 389] width 94 height 27
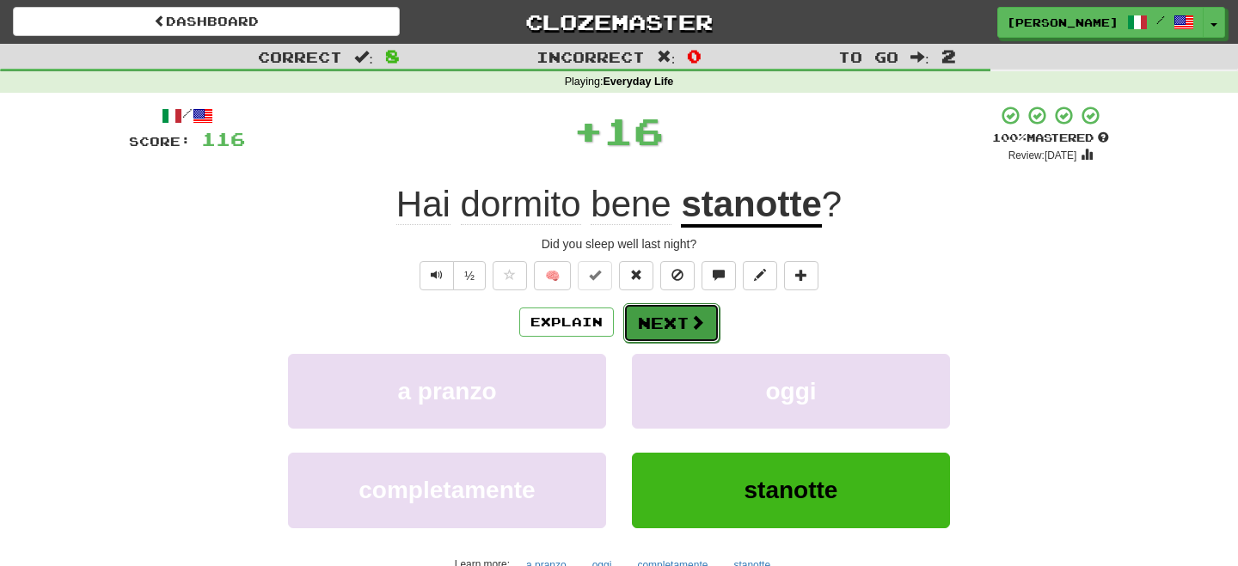
click at [685, 321] on button "Next" at bounding box center [671, 323] width 96 height 40
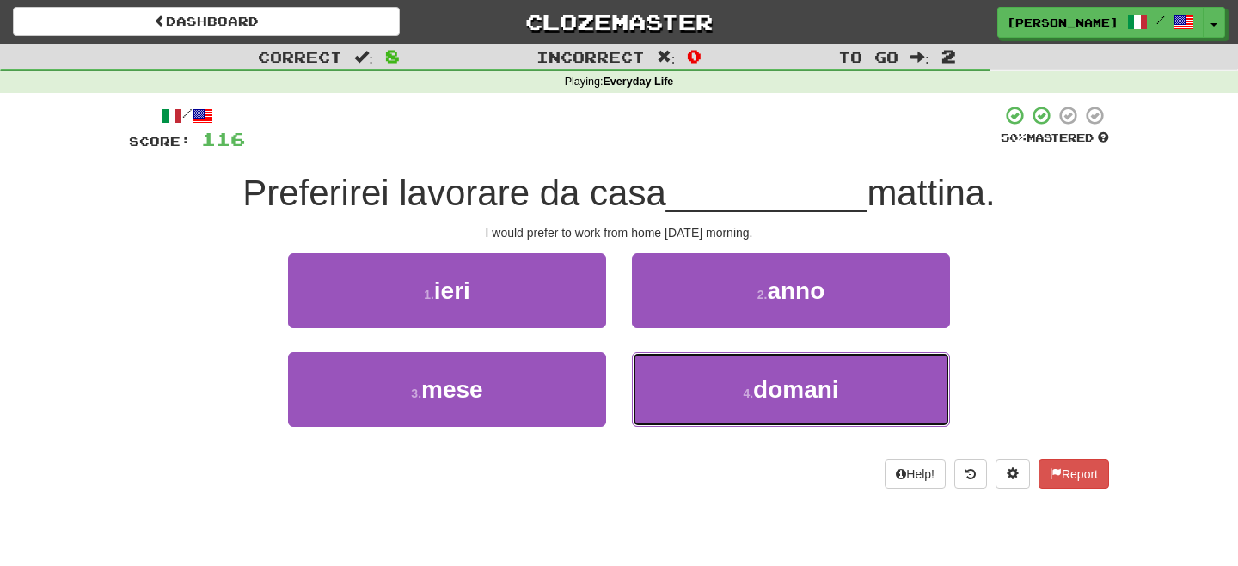
drag, startPoint x: 722, startPoint y: 396, endPoint x: 691, endPoint y: 346, distance: 58.7
click at [720, 384] on button "4 . domani" at bounding box center [791, 389] width 318 height 75
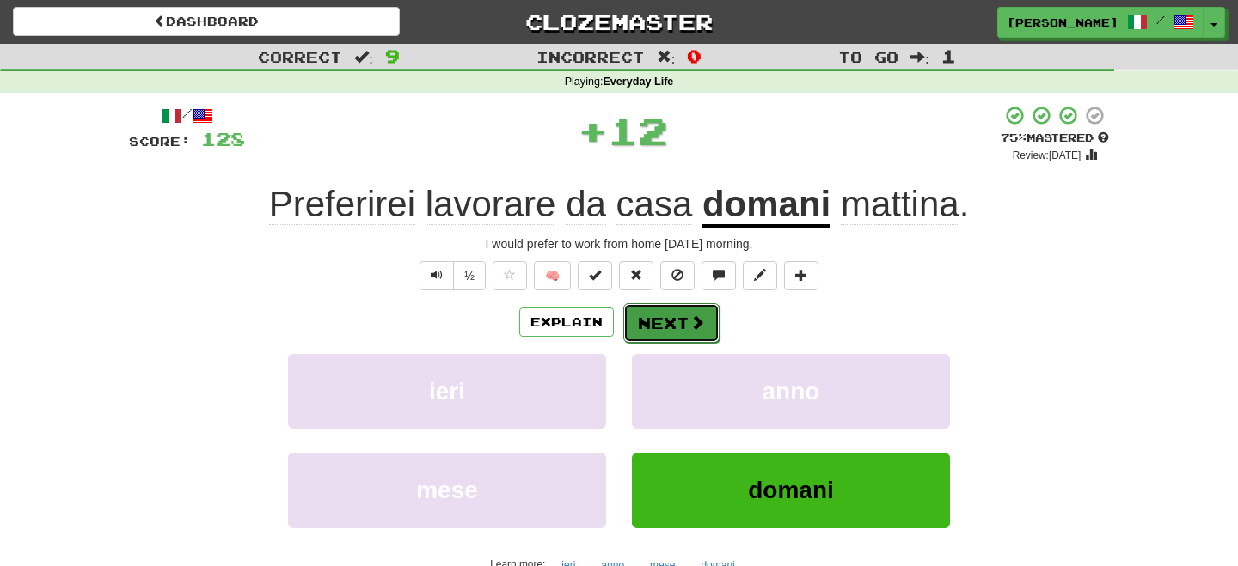
click at [677, 324] on button "Next" at bounding box center [671, 323] width 96 height 40
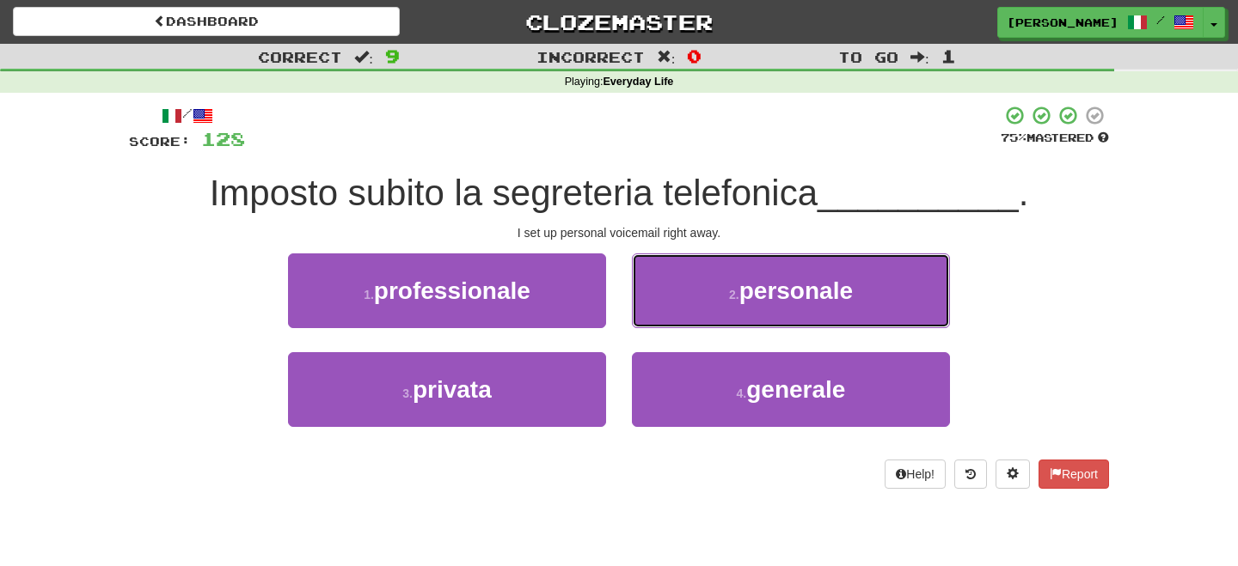
drag, startPoint x: 796, startPoint y: 296, endPoint x: 757, endPoint y: 299, distance: 38.8
click at [796, 297] on span "personale" at bounding box center [795, 291] width 113 height 27
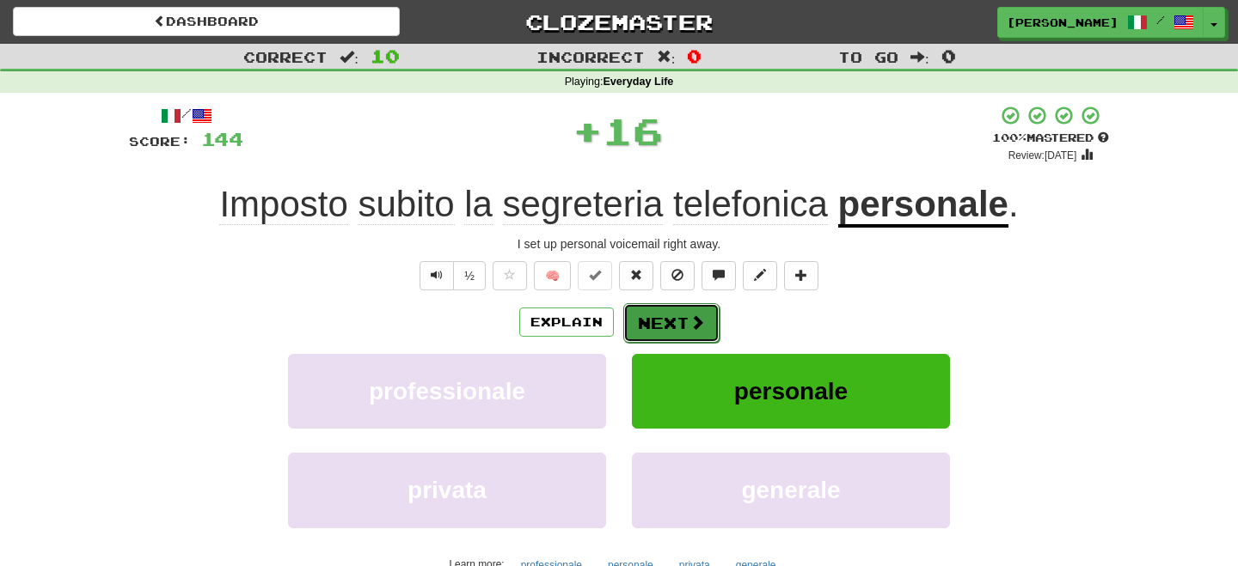
click at [682, 309] on button "Next" at bounding box center [671, 323] width 96 height 40
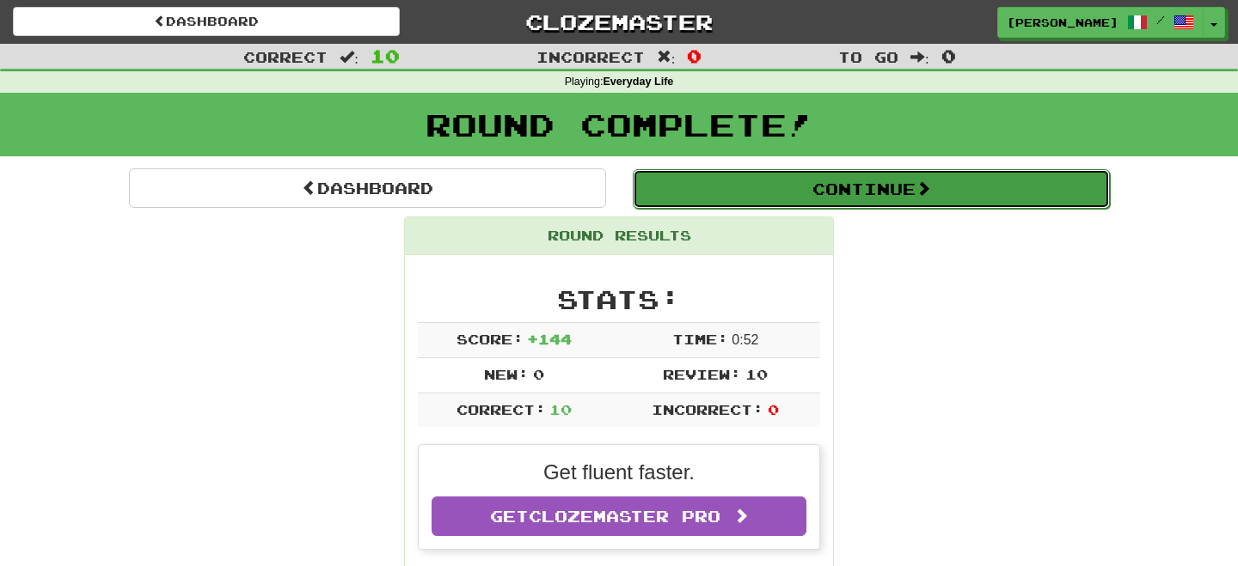
click at [814, 193] on button "Continue" at bounding box center [871, 189] width 477 height 40
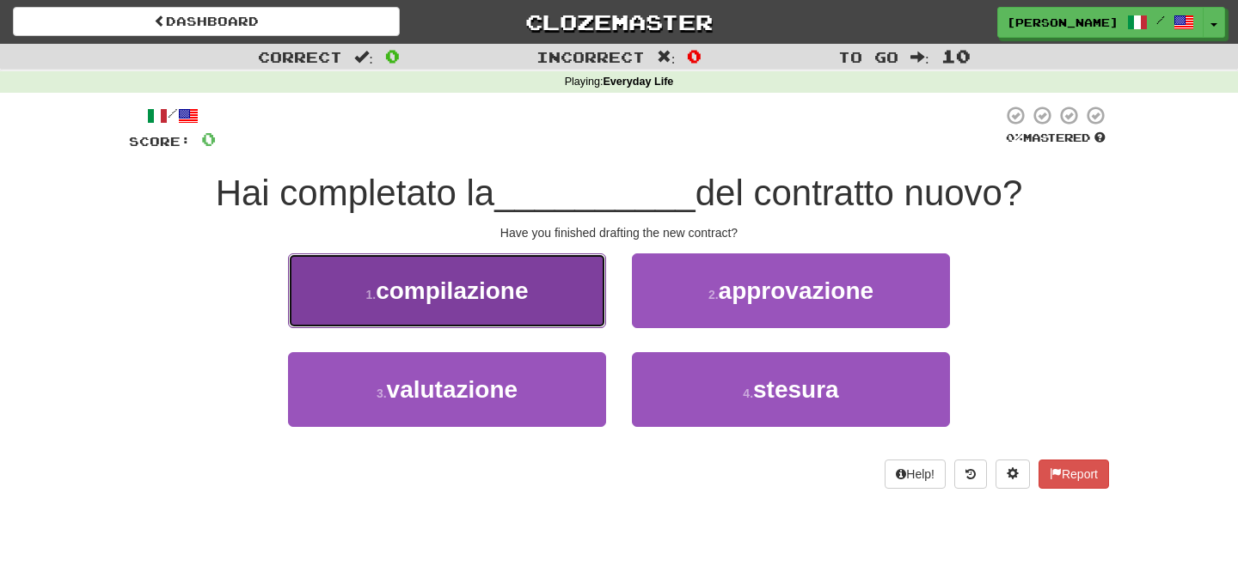
drag, startPoint x: 499, startPoint y: 301, endPoint x: 529, endPoint y: 306, distance: 30.5
click at [523, 306] on button "1 . compilazione" at bounding box center [447, 291] width 318 height 75
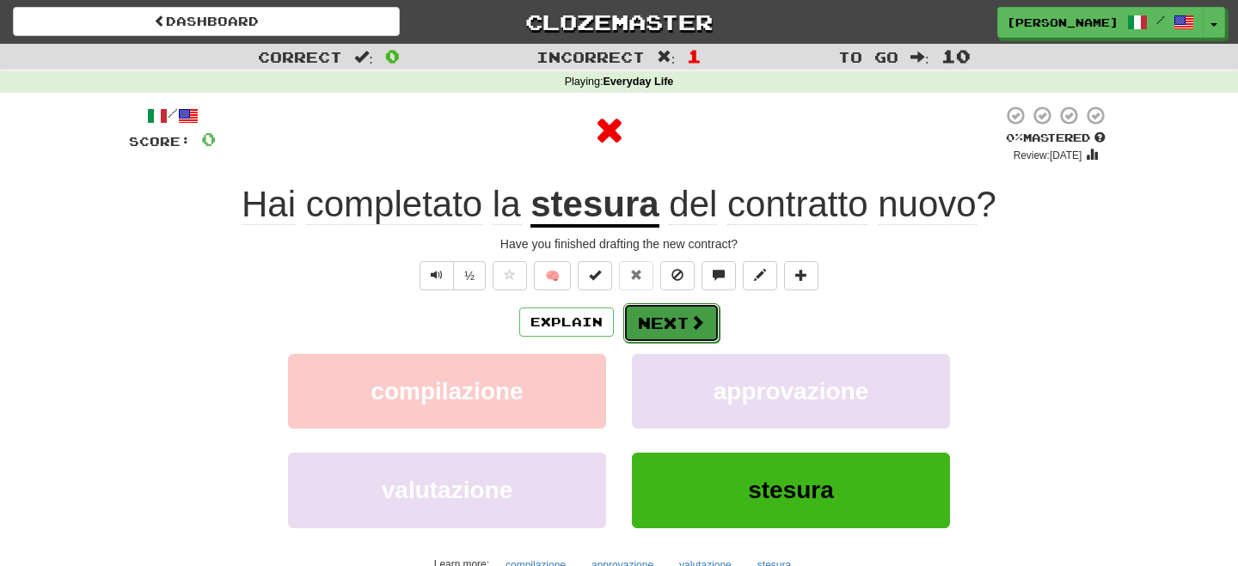
click at [679, 318] on button "Next" at bounding box center [671, 323] width 96 height 40
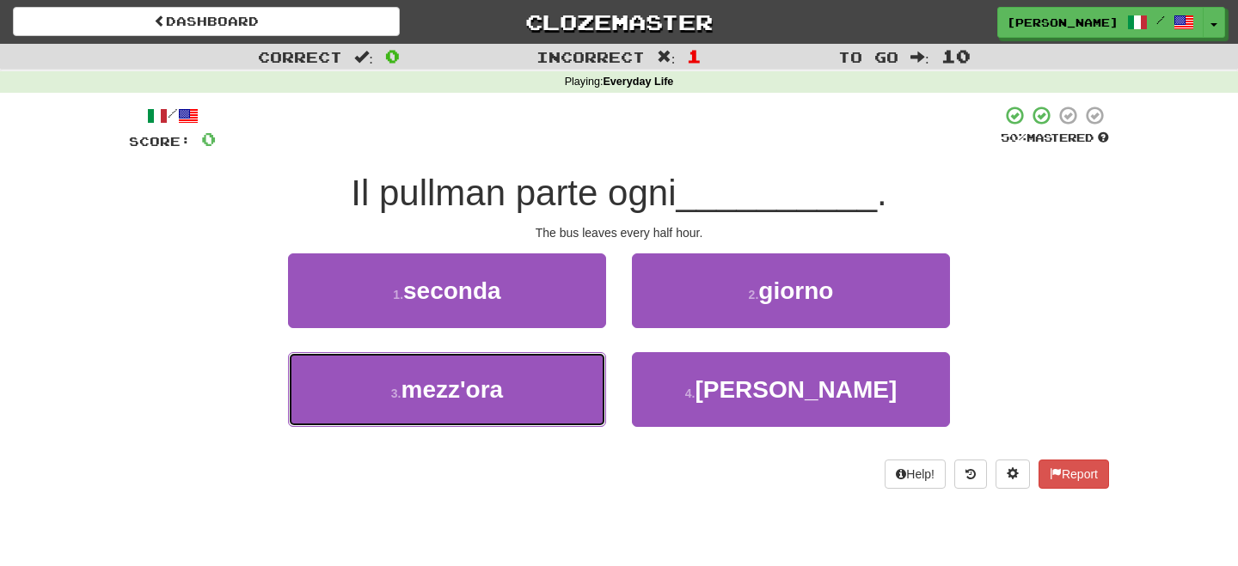
drag, startPoint x: 463, startPoint y: 400, endPoint x: 578, endPoint y: 342, distance: 128.0
click at [486, 391] on span "mezz'ora" at bounding box center [452, 389] width 102 height 27
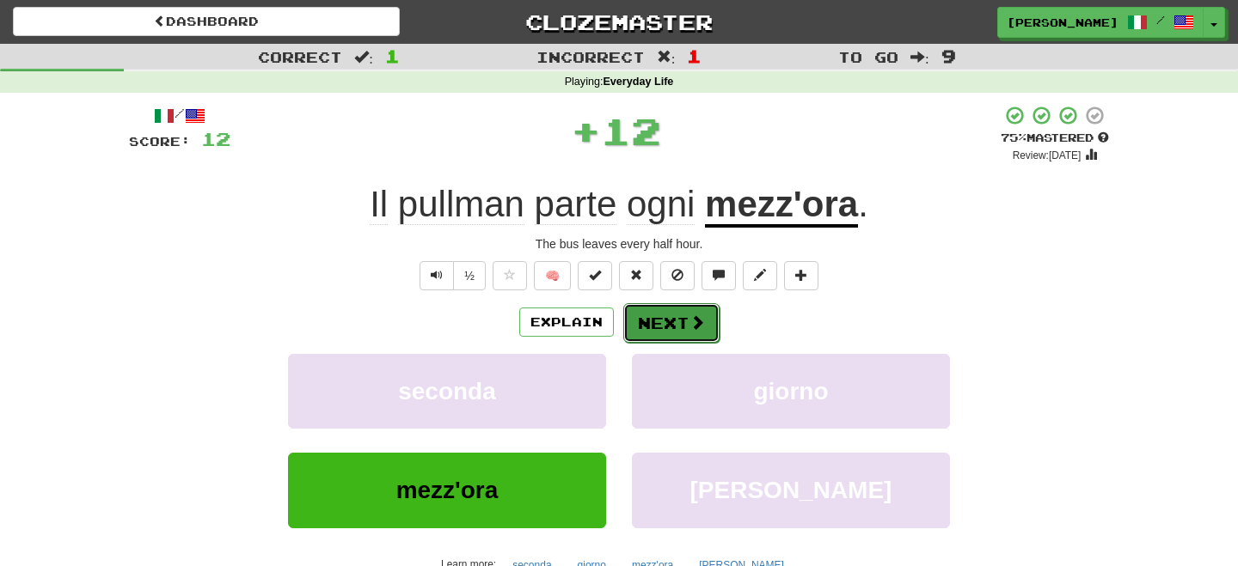
click at [678, 323] on button "Next" at bounding box center [671, 323] width 96 height 40
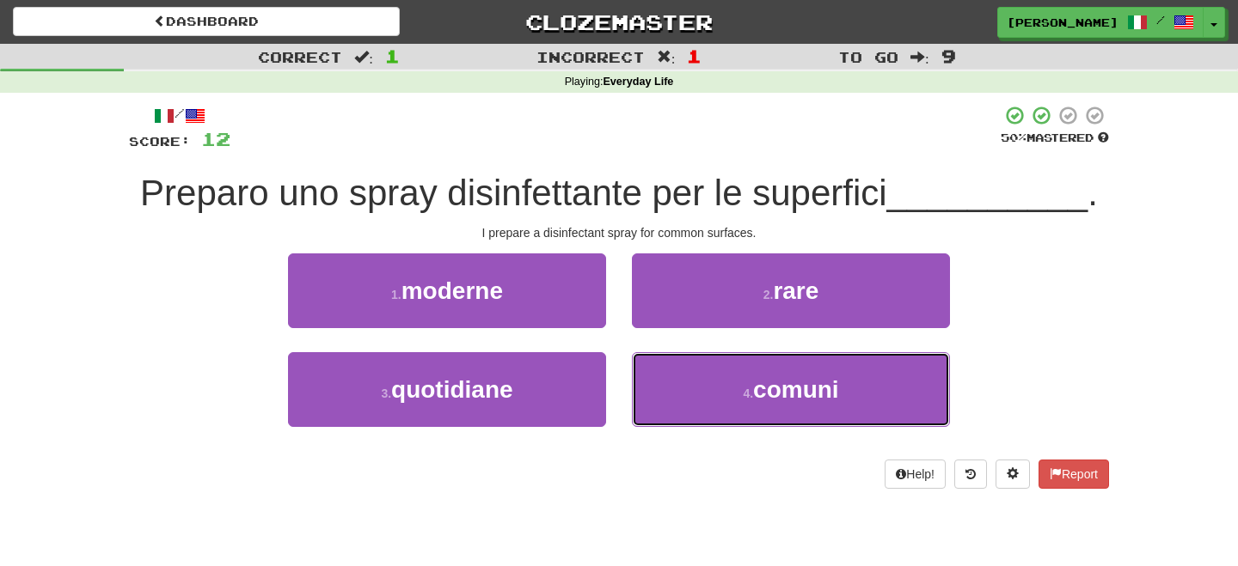
drag, startPoint x: 685, startPoint y: 395, endPoint x: 681, endPoint y: 350, distance: 45.8
click at [687, 392] on button "4 . comuni" at bounding box center [791, 389] width 318 height 75
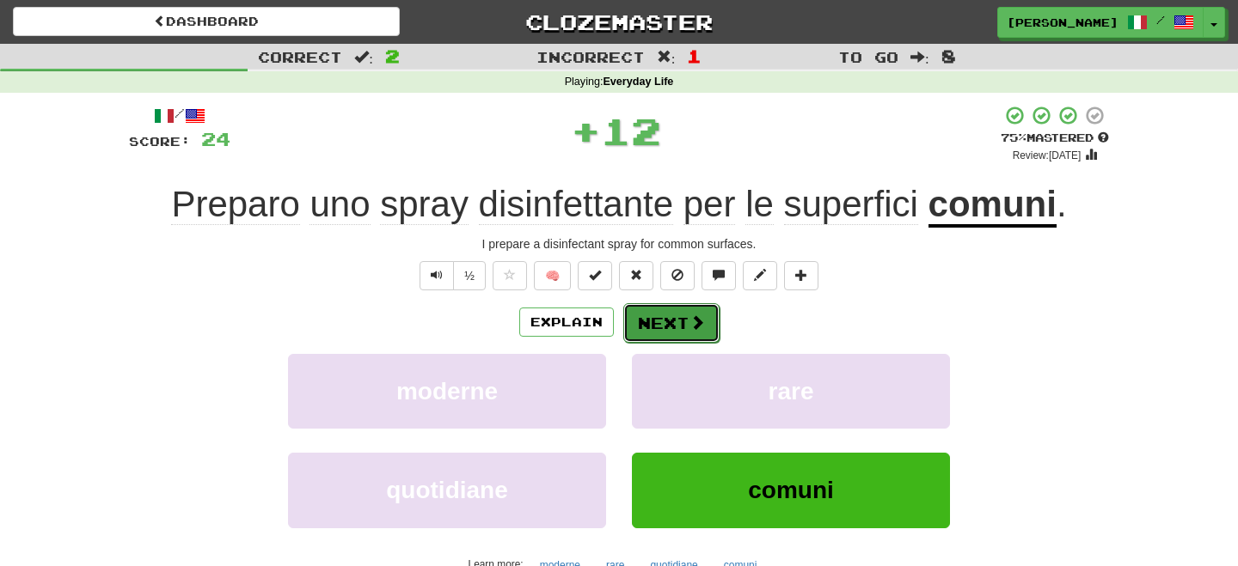
click at [683, 308] on button "Next" at bounding box center [671, 323] width 96 height 40
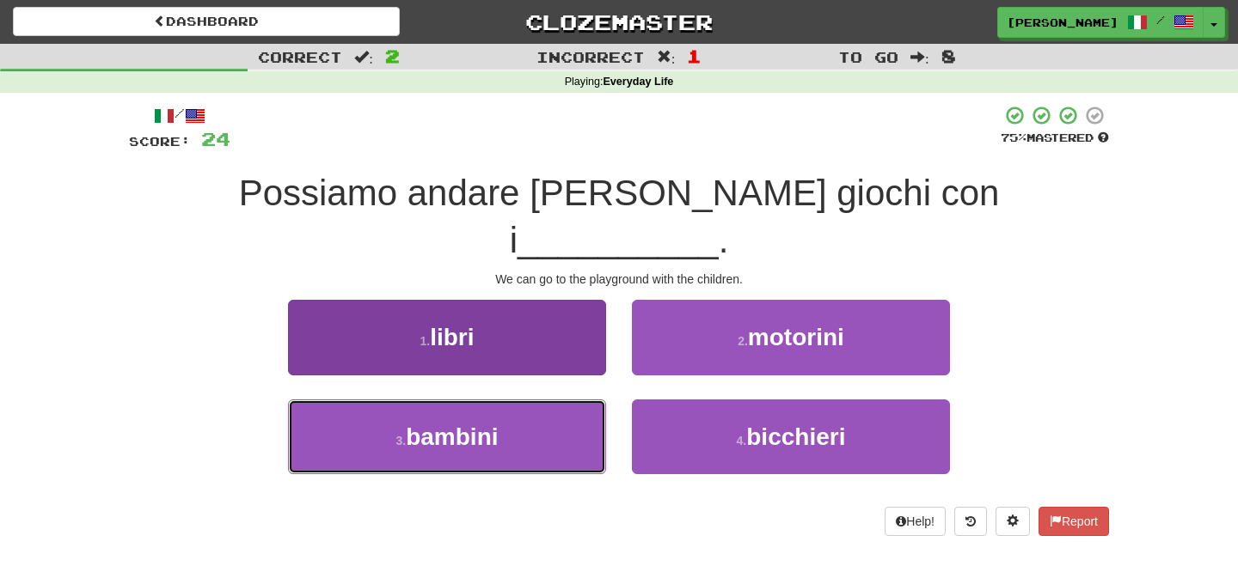
click at [455, 424] on span "bambini" at bounding box center [452, 437] width 92 height 27
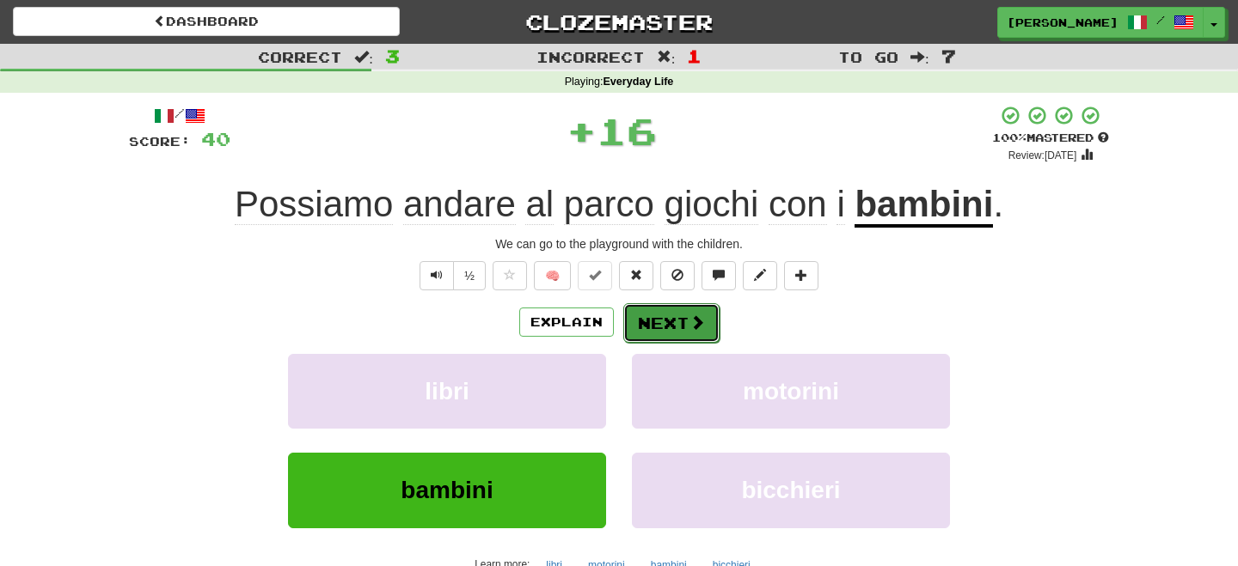
click at [667, 321] on button "Next" at bounding box center [671, 323] width 96 height 40
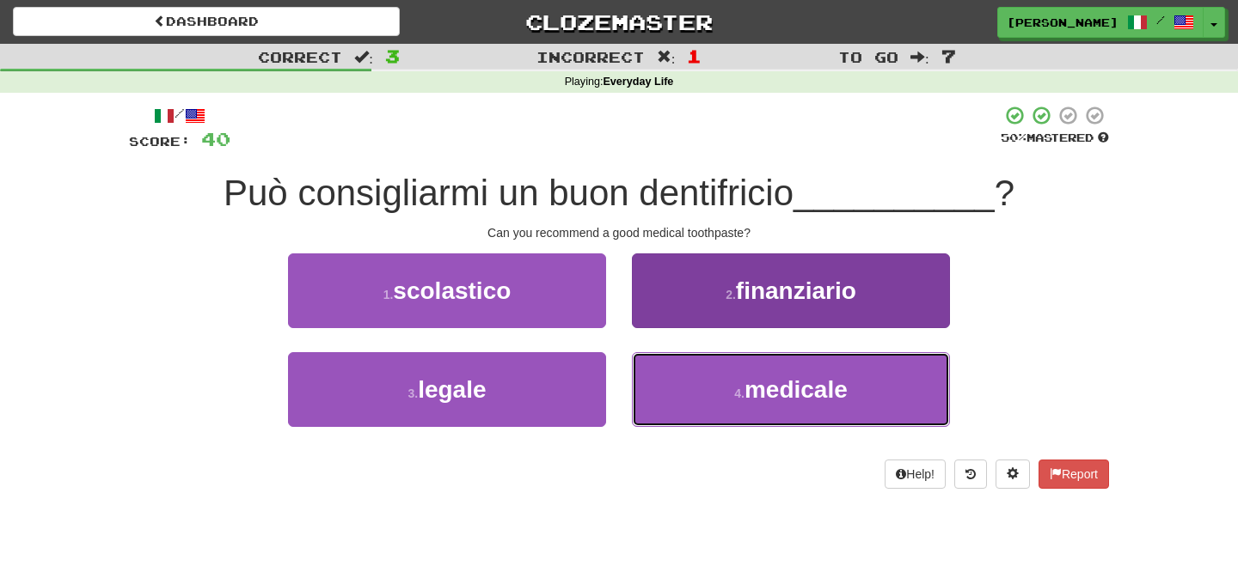
click at [732, 391] on button "4 . medicale" at bounding box center [791, 389] width 318 height 75
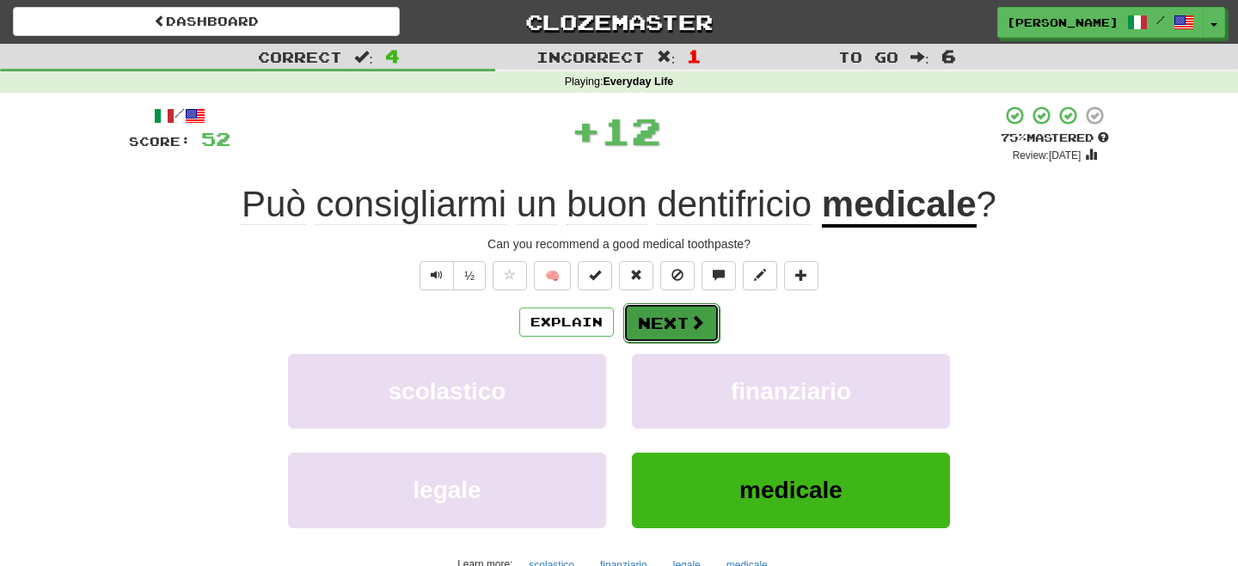
click at [689, 324] on span at bounding box center [696, 322] width 15 height 15
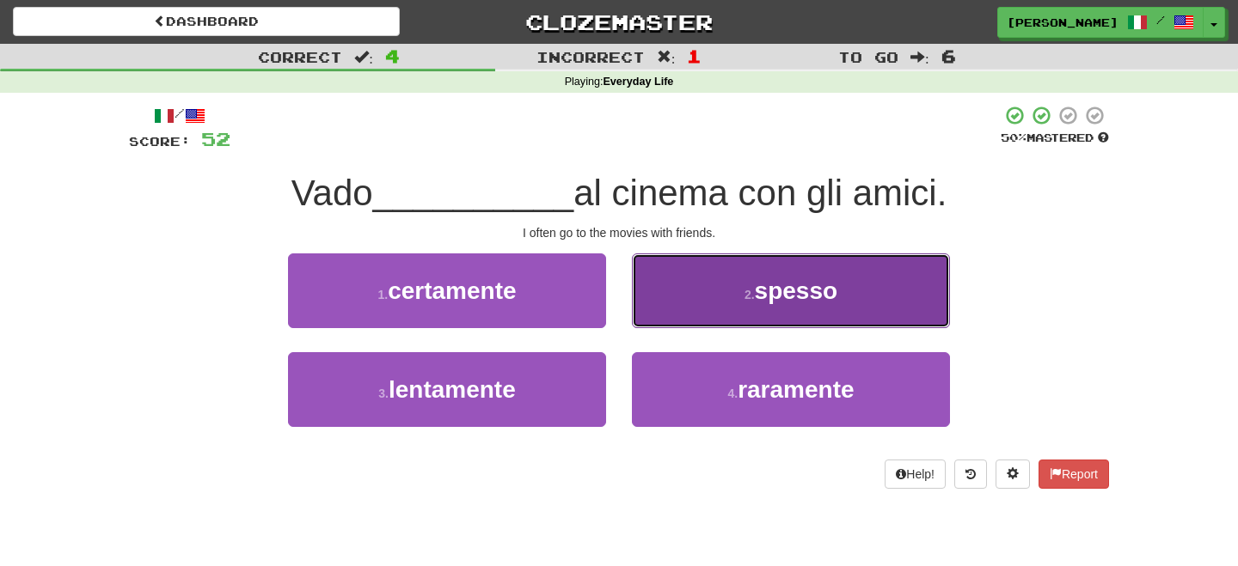
click at [723, 314] on button "2 . spesso" at bounding box center [791, 291] width 318 height 75
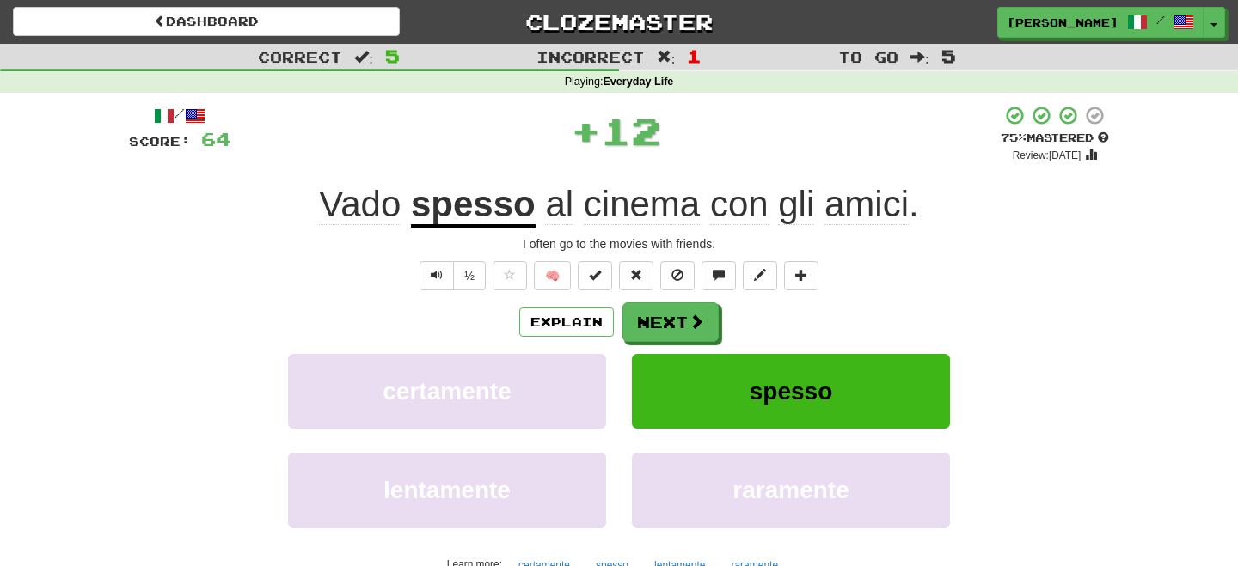
click at [680, 312] on button "Next" at bounding box center [670, 323] width 96 height 40
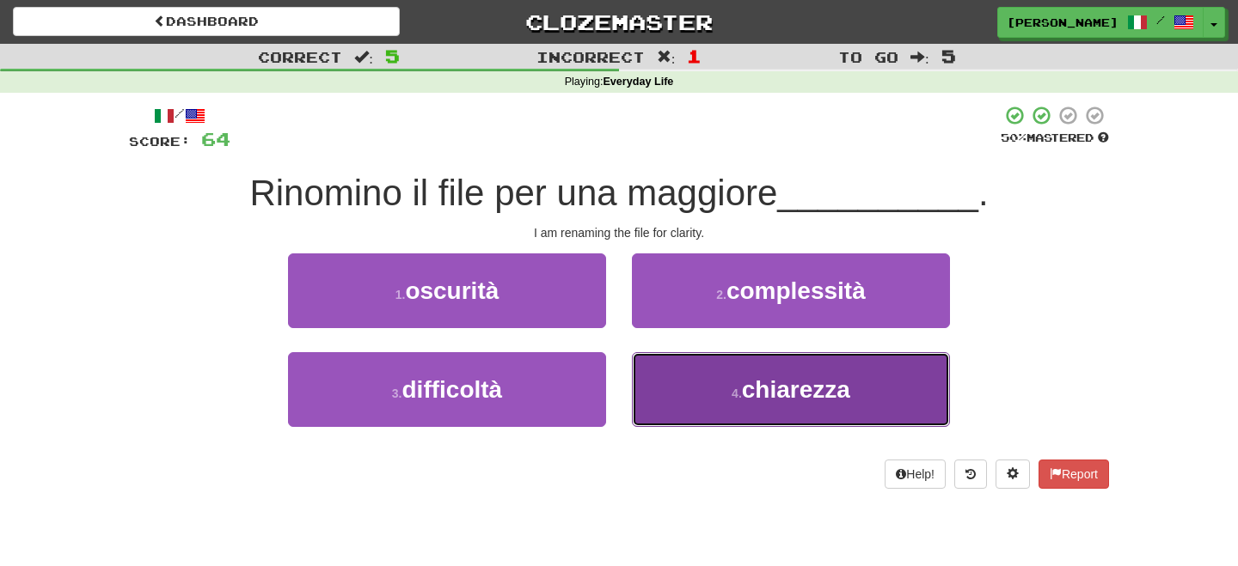
click at [719, 388] on button "4 . [GEOGRAPHIC_DATA]" at bounding box center [791, 389] width 318 height 75
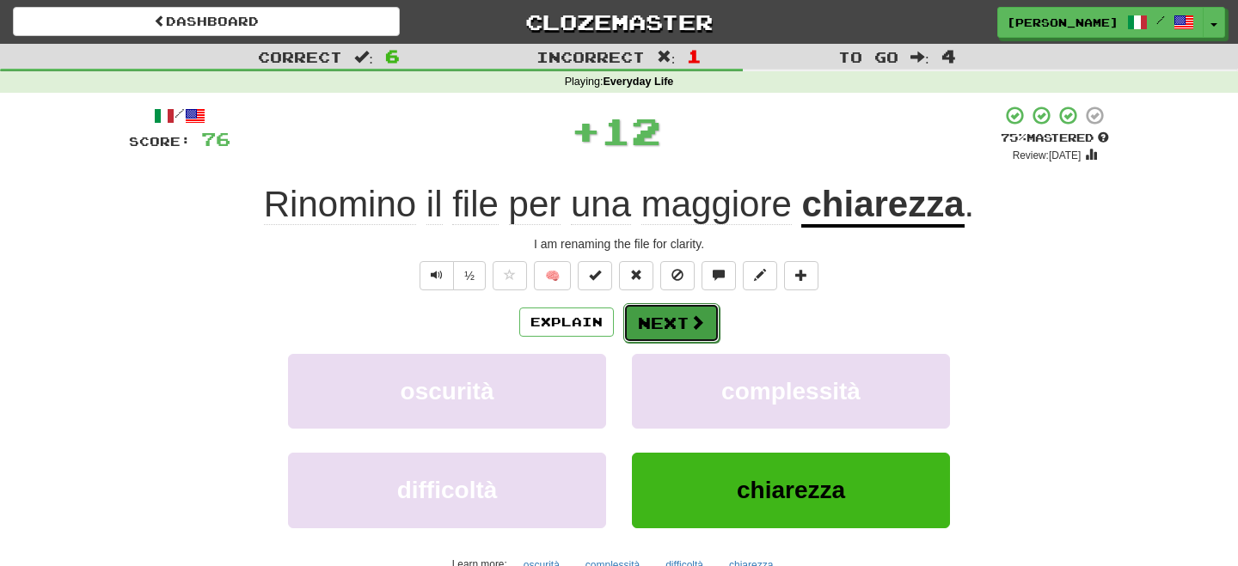
click at [666, 324] on button "Next" at bounding box center [671, 323] width 96 height 40
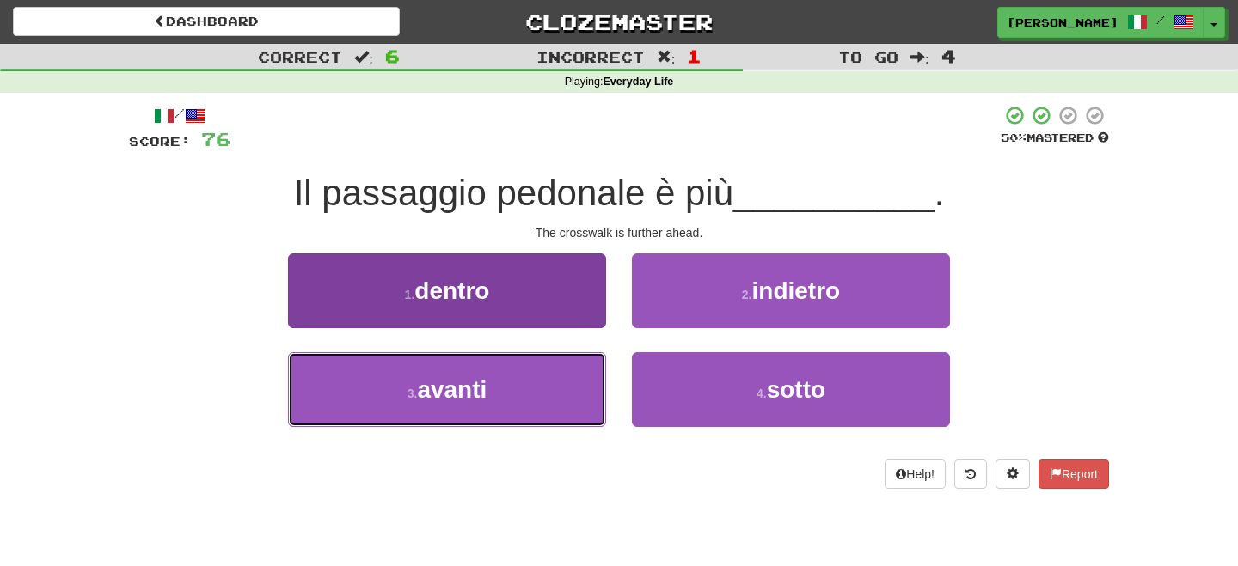
drag, startPoint x: 467, startPoint y: 405, endPoint x: 571, endPoint y: 383, distance: 106.2
click at [476, 405] on button "3 . avanti" at bounding box center [447, 389] width 318 height 75
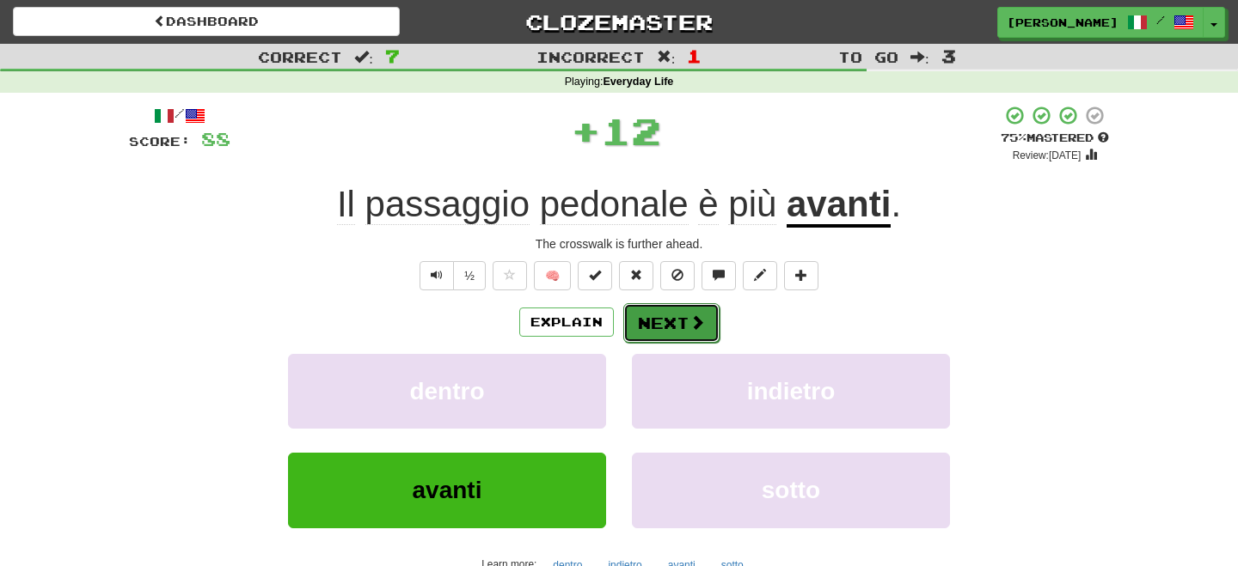
click at [690, 317] on span at bounding box center [696, 322] width 15 height 15
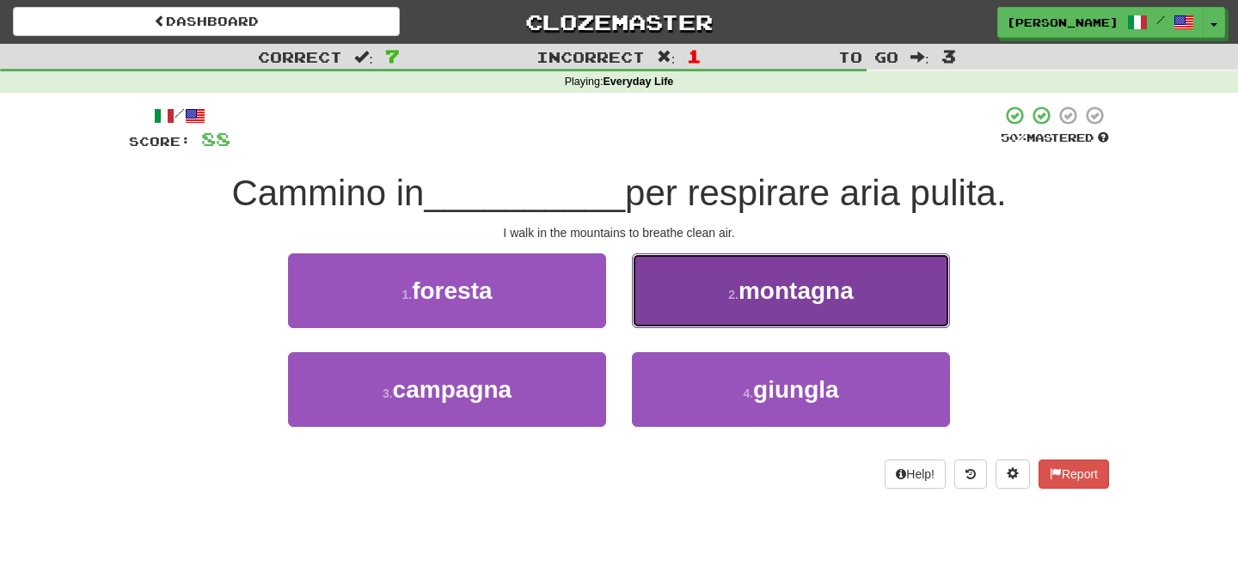
click at [694, 315] on button "2 . [PERSON_NAME]" at bounding box center [791, 291] width 318 height 75
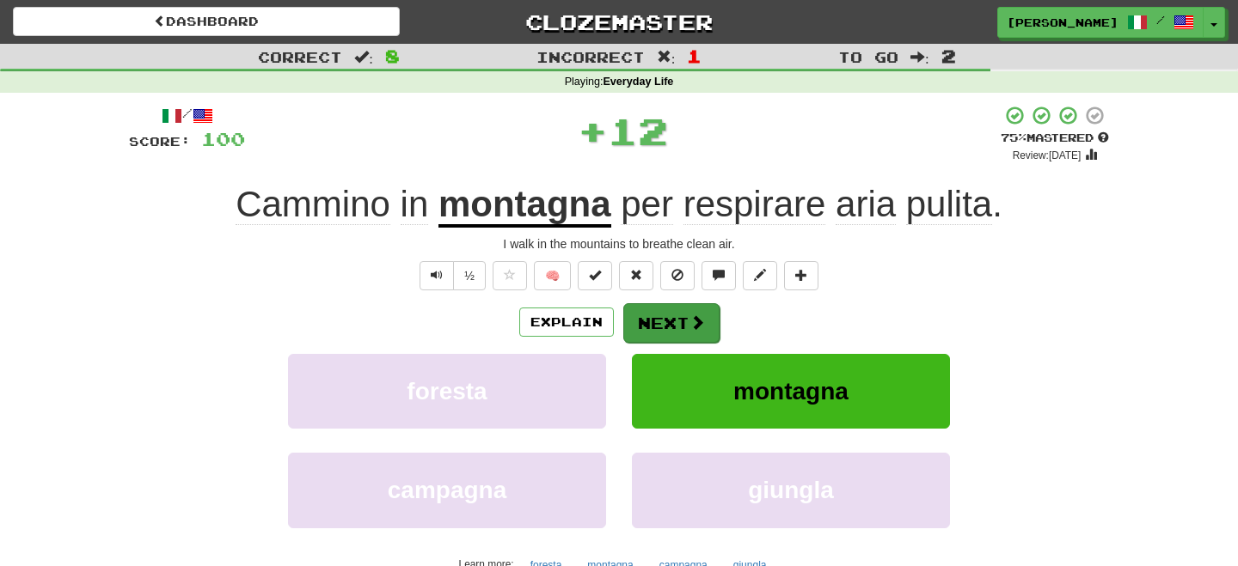
click at [691, 315] on span at bounding box center [696, 322] width 15 height 15
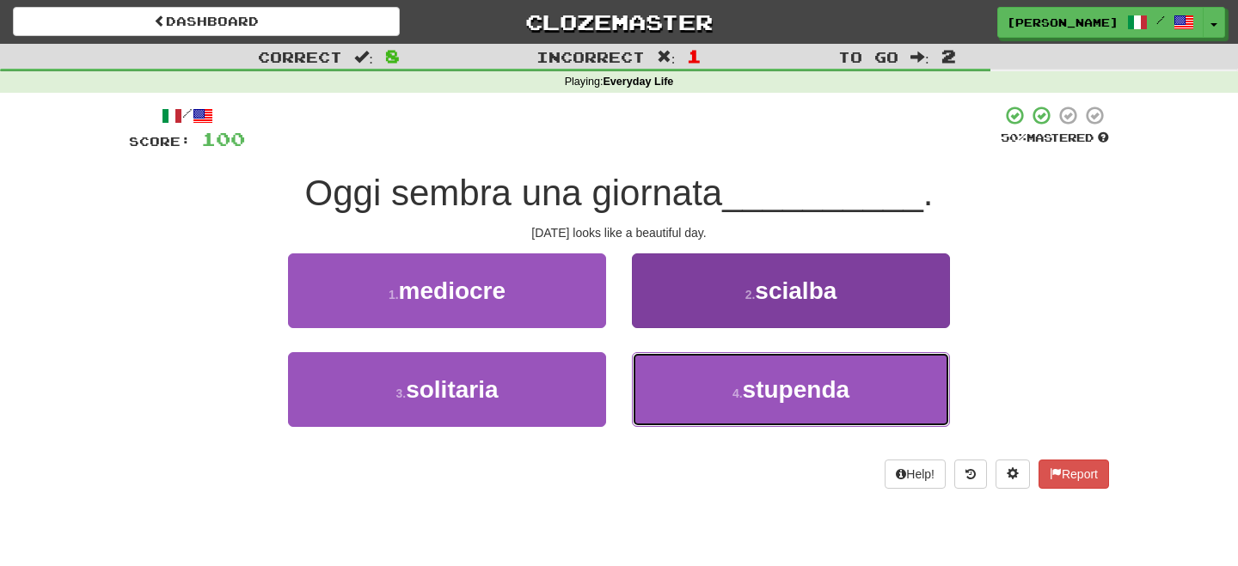
click at [707, 389] on button "4 . [GEOGRAPHIC_DATA]" at bounding box center [791, 389] width 318 height 75
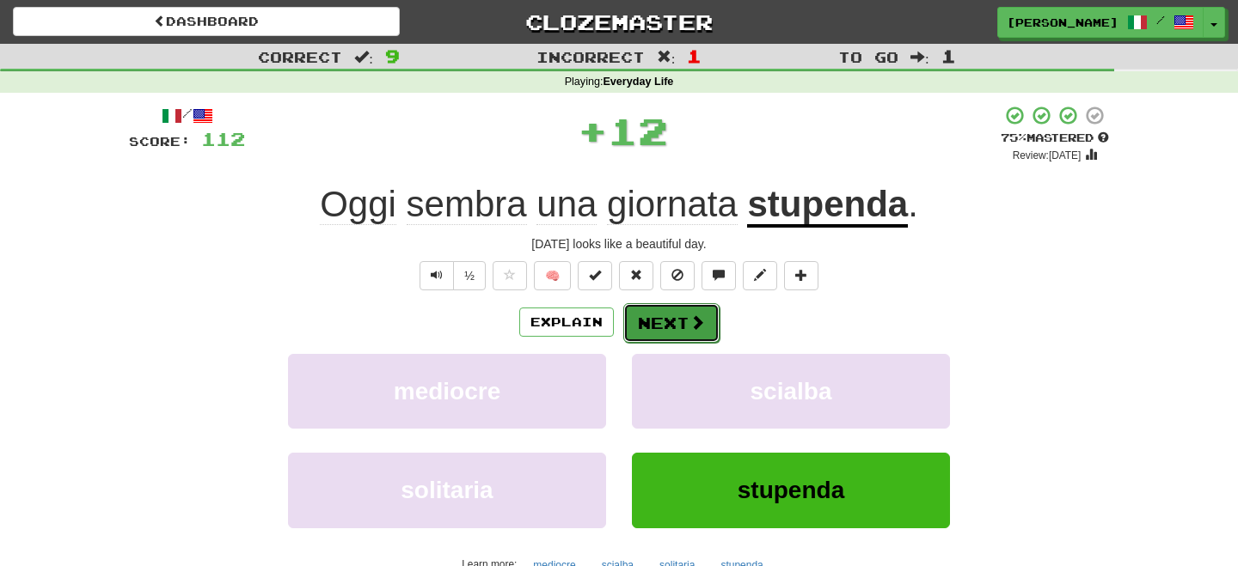
click at [688, 322] on button "Next" at bounding box center [671, 323] width 96 height 40
